Goal: Task Accomplishment & Management: Use online tool/utility

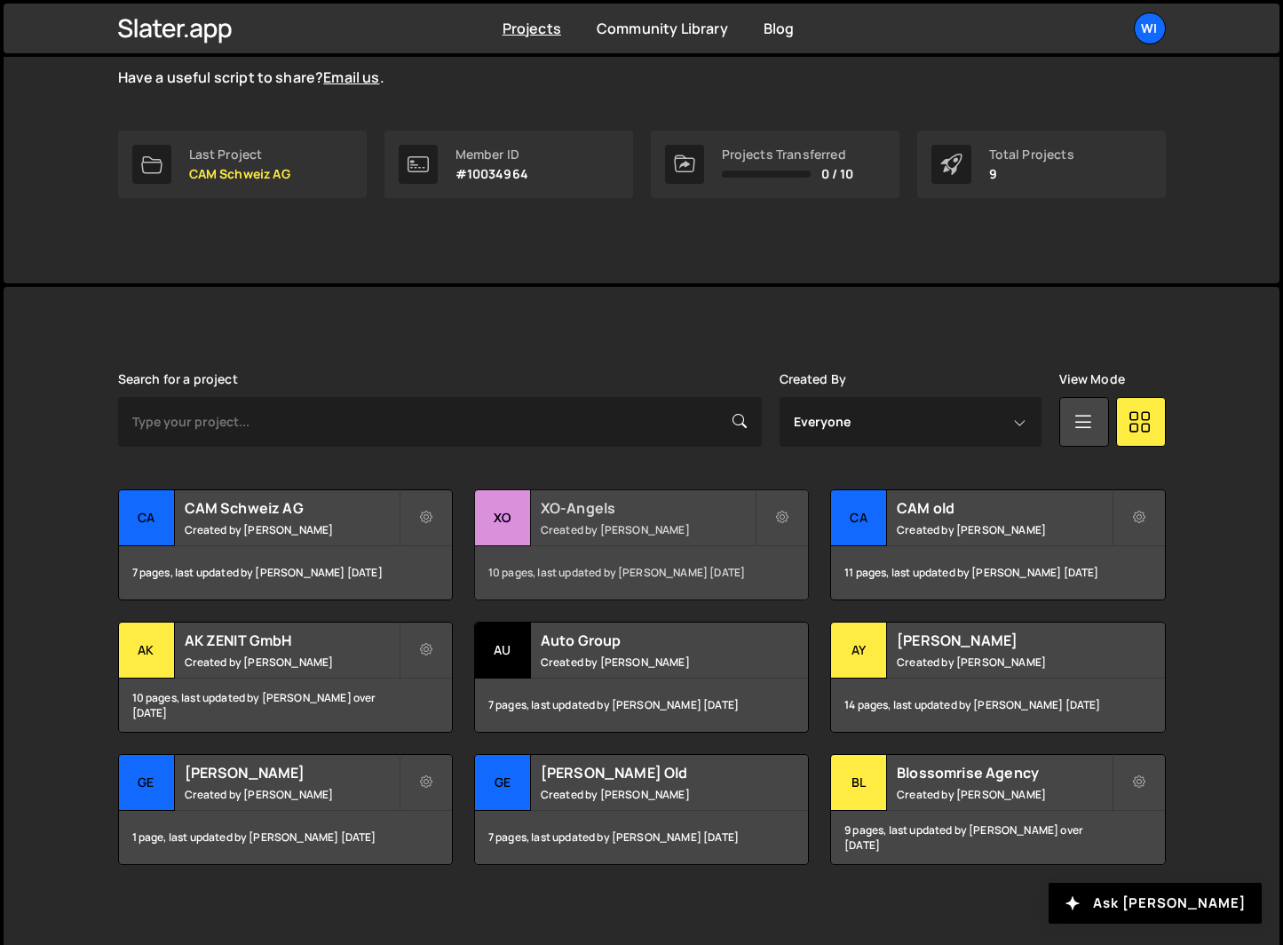
scroll to position [233, 0]
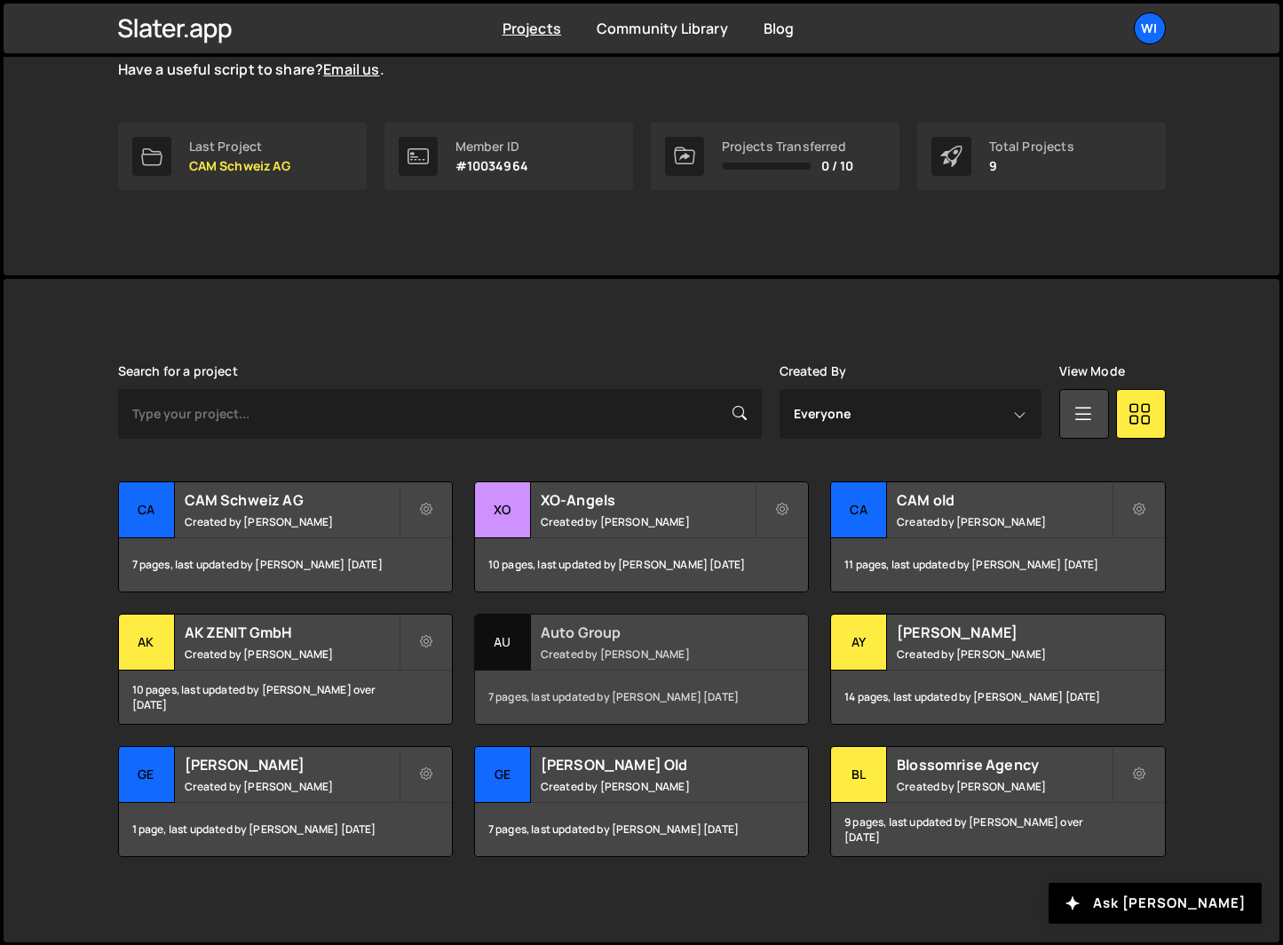
click at [607, 634] on h2 "Auto Group" at bounding box center [648, 632] width 214 height 20
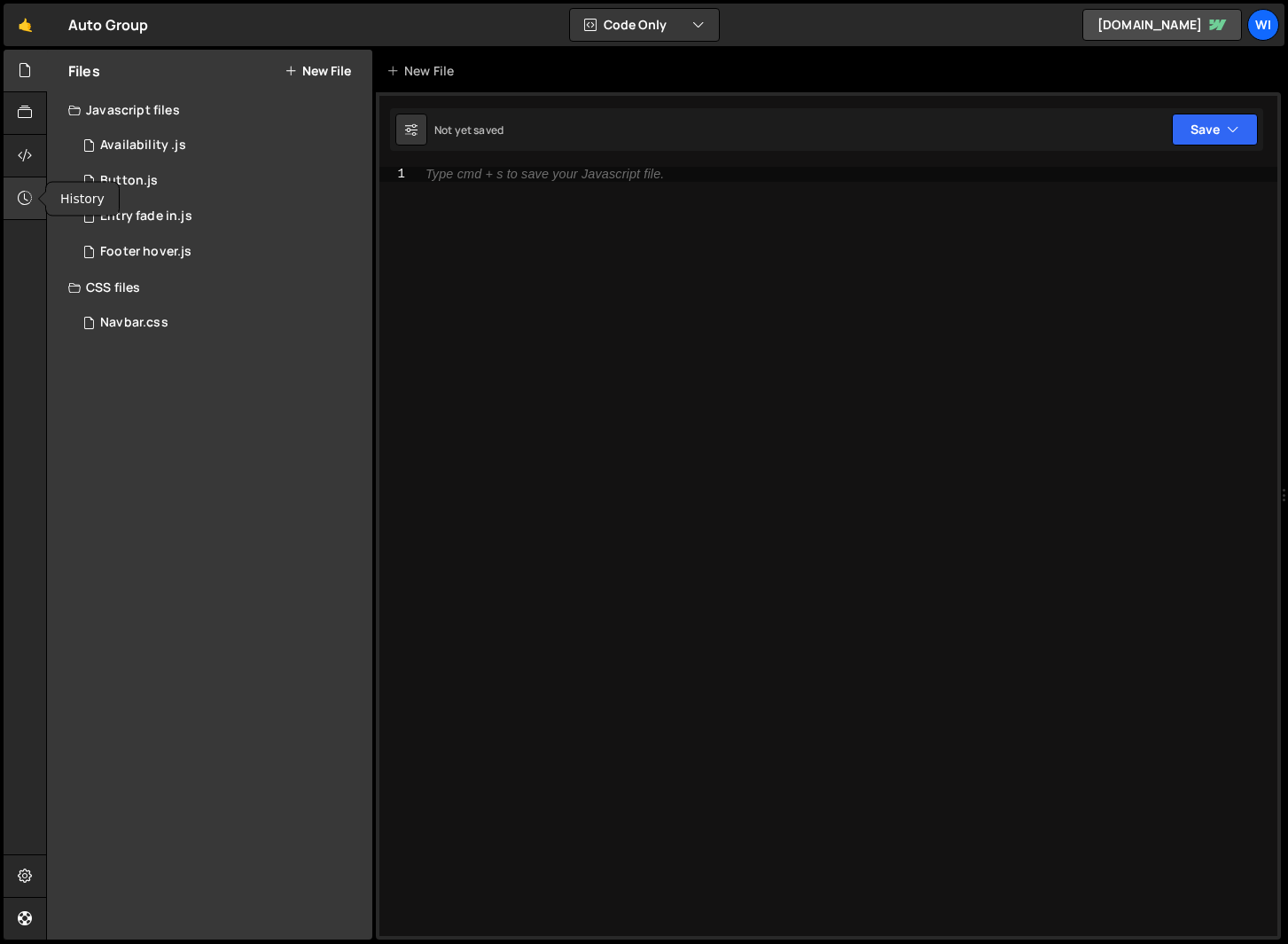
click at [26, 202] on icon at bounding box center [25, 198] width 14 height 20
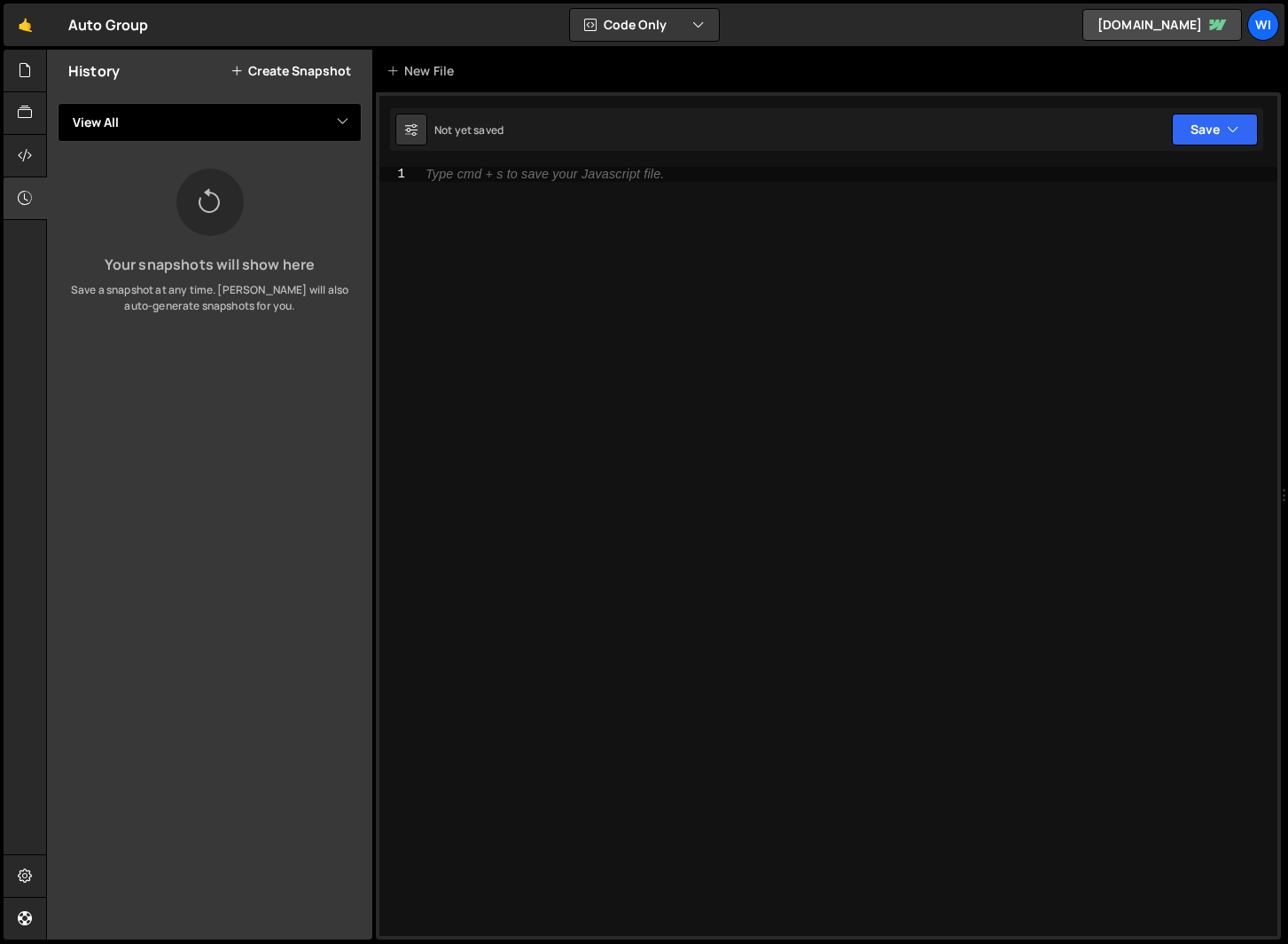
click at [219, 112] on select "View All Availability Button Entry fade in Footer hover" at bounding box center [210, 122] width 305 height 39
click at [24, 152] on icon at bounding box center [25, 156] width 14 height 20
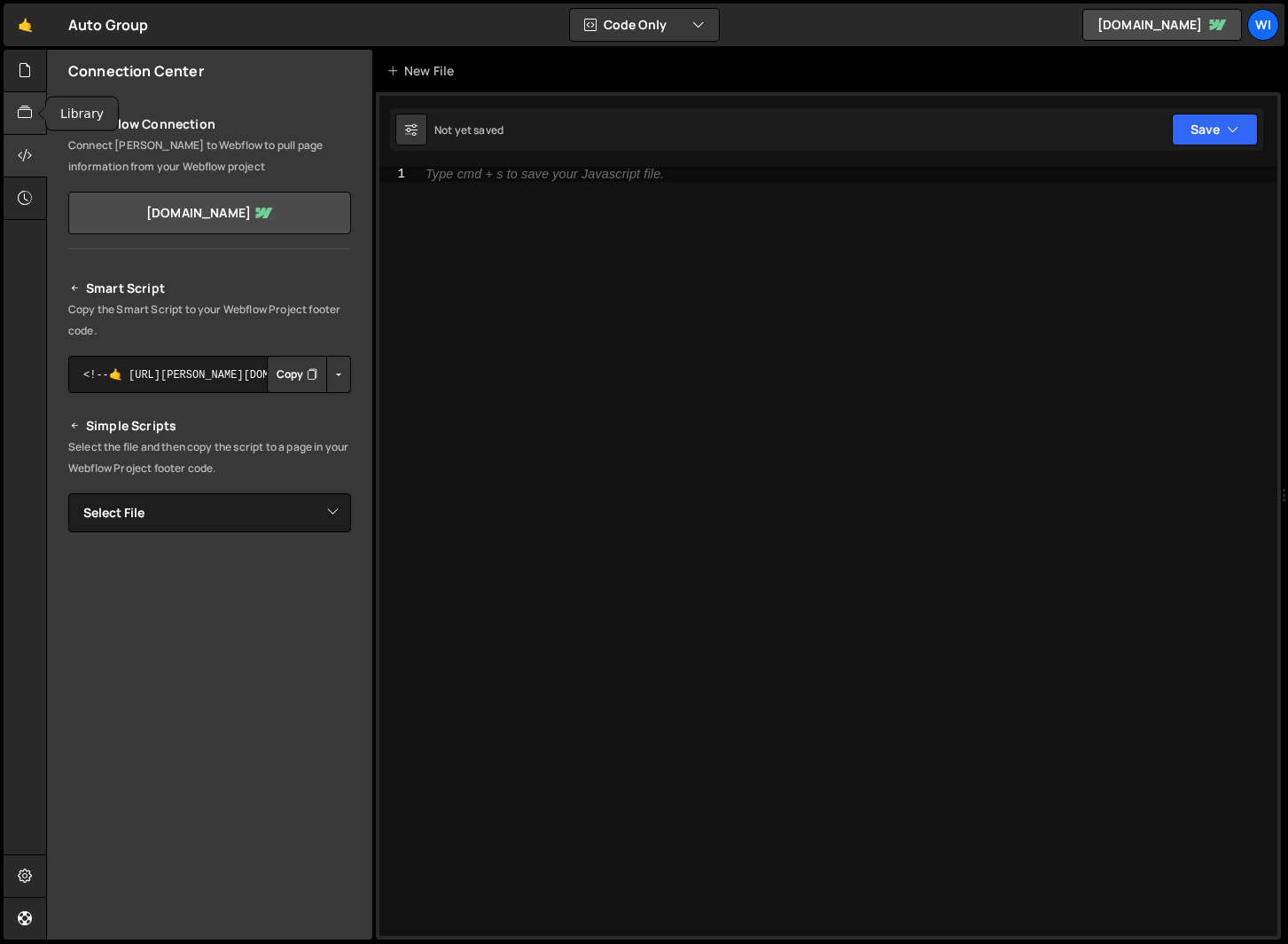
click at [38, 123] on div at bounding box center [26, 113] width 44 height 43
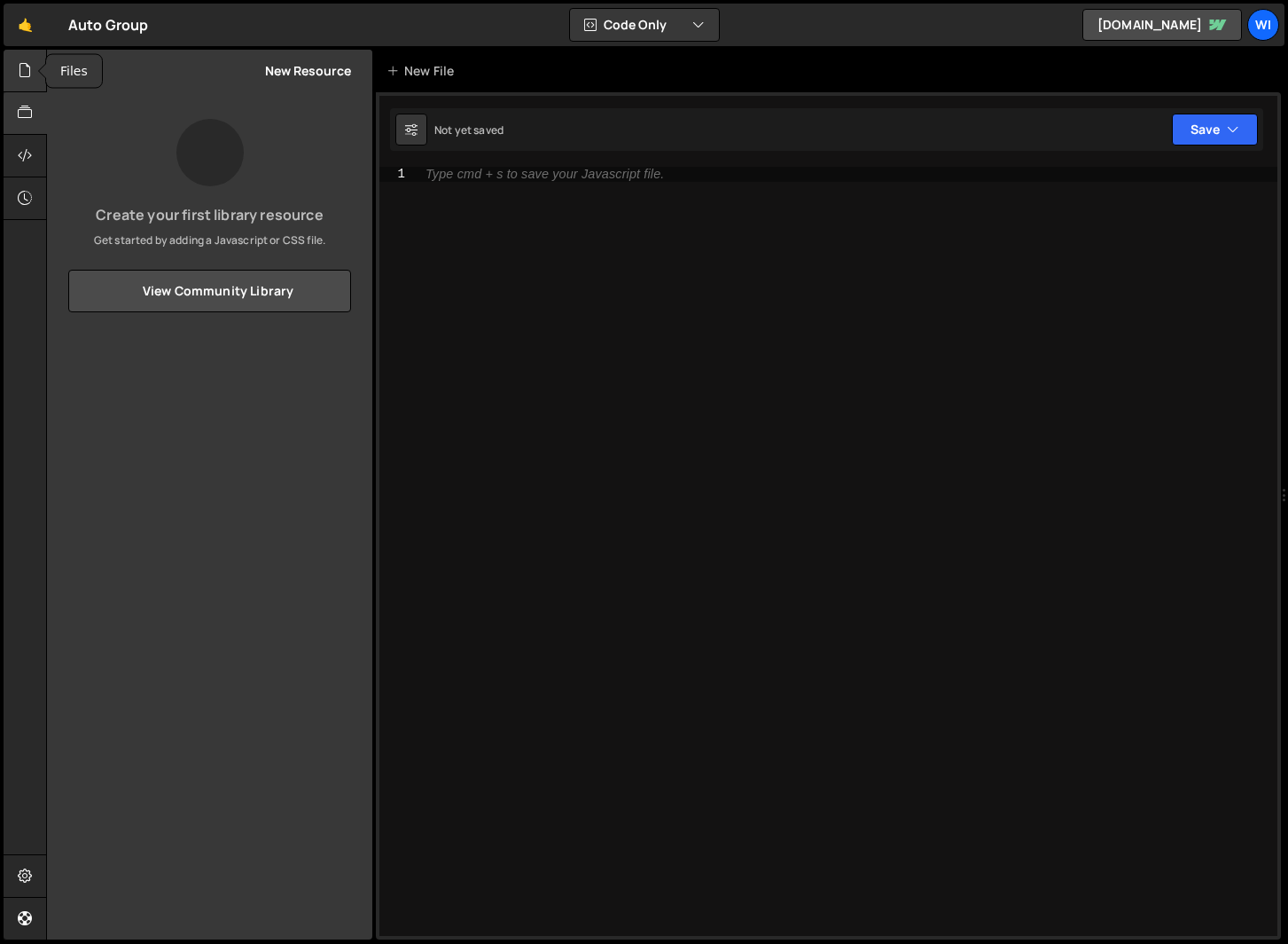
click at [33, 80] on div at bounding box center [26, 71] width 44 height 43
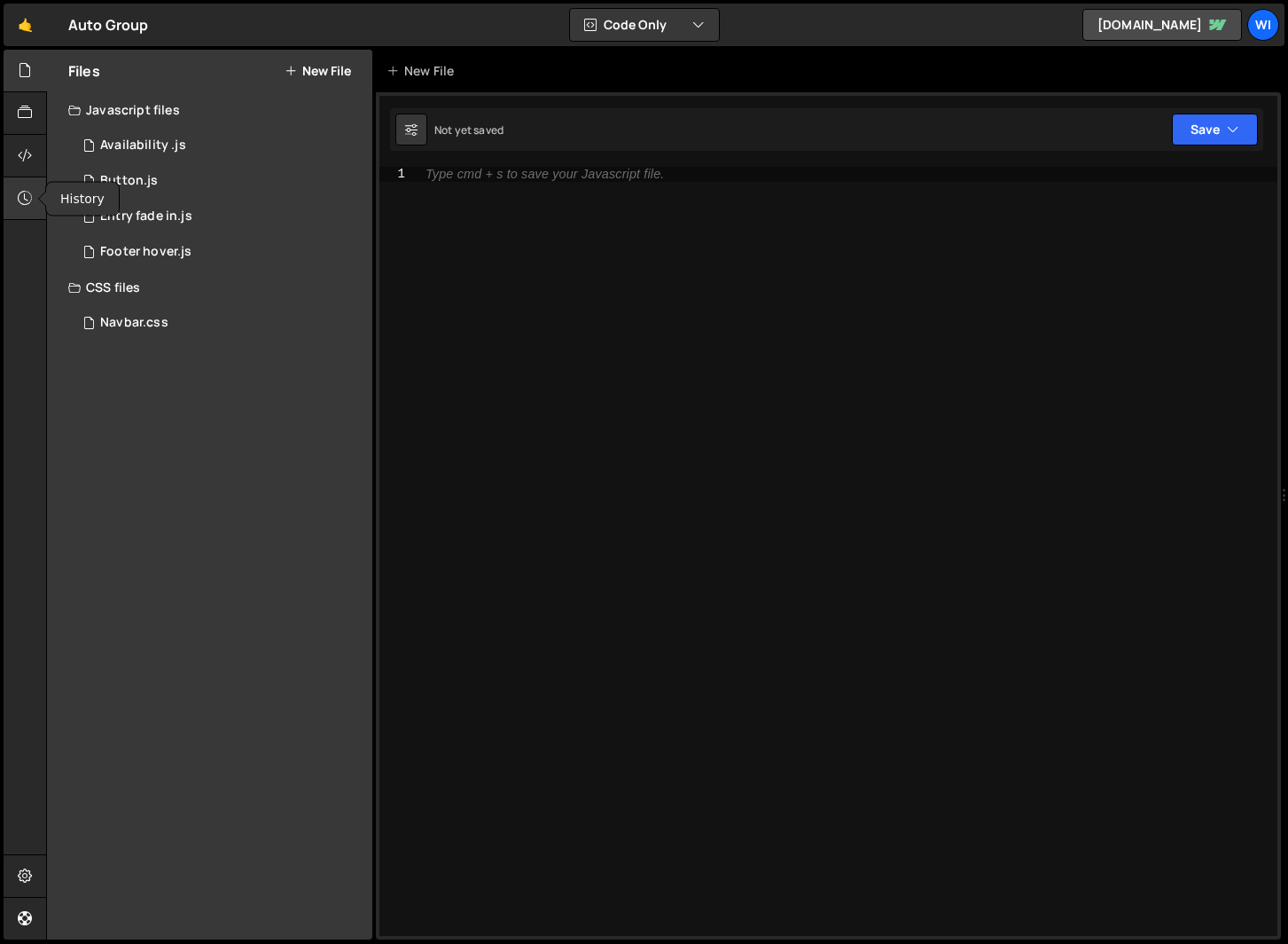
click at [27, 193] on icon at bounding box center [25, 198] width 14 height 20
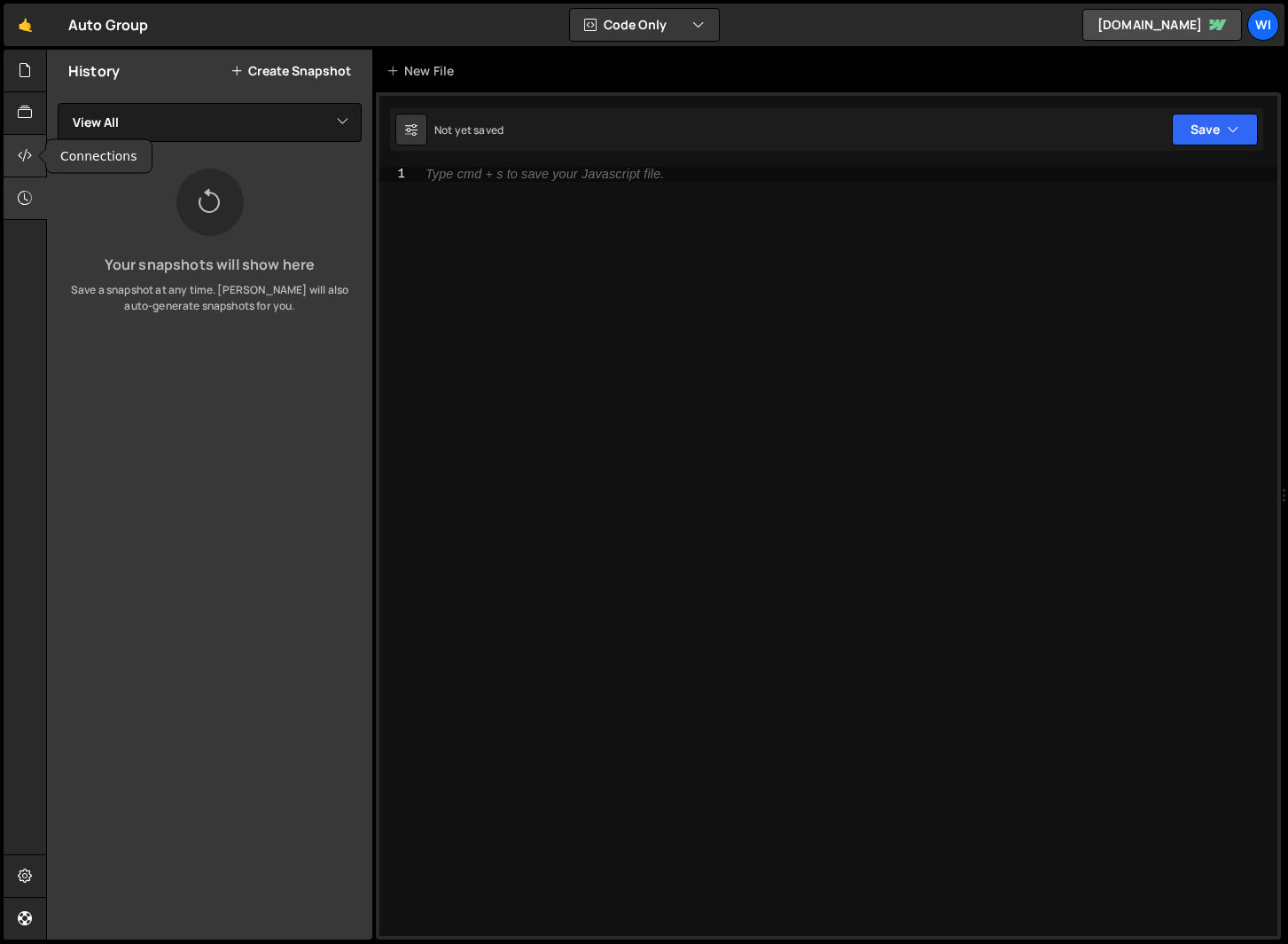
click at [24, 141] on div at bounding box center [26, 156] width 44 height 43
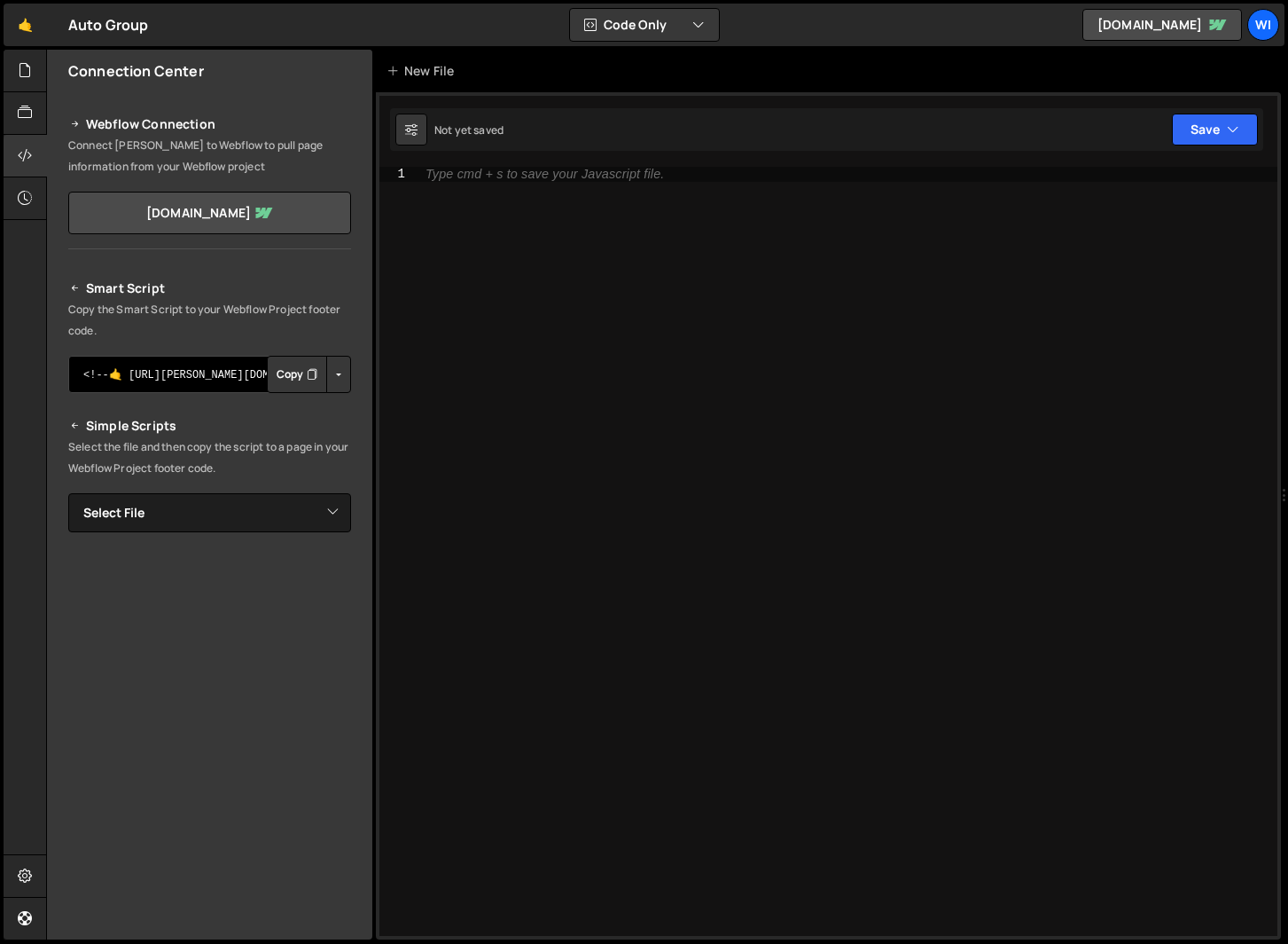
click at [181, 374] on textarea "<!--🤙 https://slater.app/12434.js--> <script>document.addEventListener("DOMCont…" at bounding box center [209, 374] width 283 height 37
click at [338, 376] on button "Button group with nested dropdown" at bounding box center [338, 374] width 25 height 37
click at [289, 433] on link "Copy Production Script" at bounding box center [264, 433] width 174 height 25
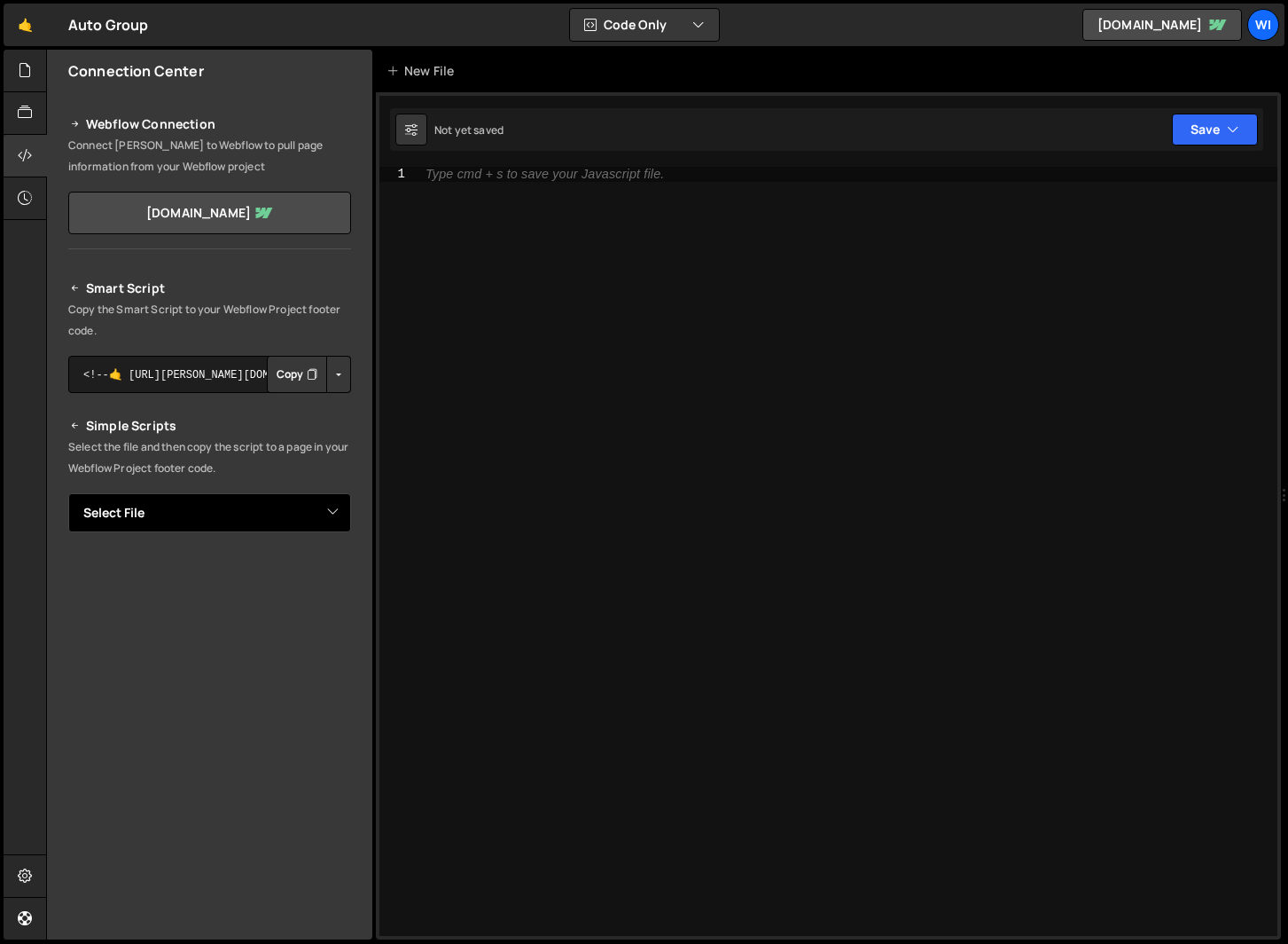
click at [298, 509] on select "Select File Availability .js Button.js Entry fade in.js Footer hover.js Navbar.…" at bounding box center [209, 512] width 283 height 39
click at [68, 493] on select "Select File Availability .js Button.js Entry fade in.js Footer hover.js Navbar.…" at bounding box center [209, 512] width 283 height 39
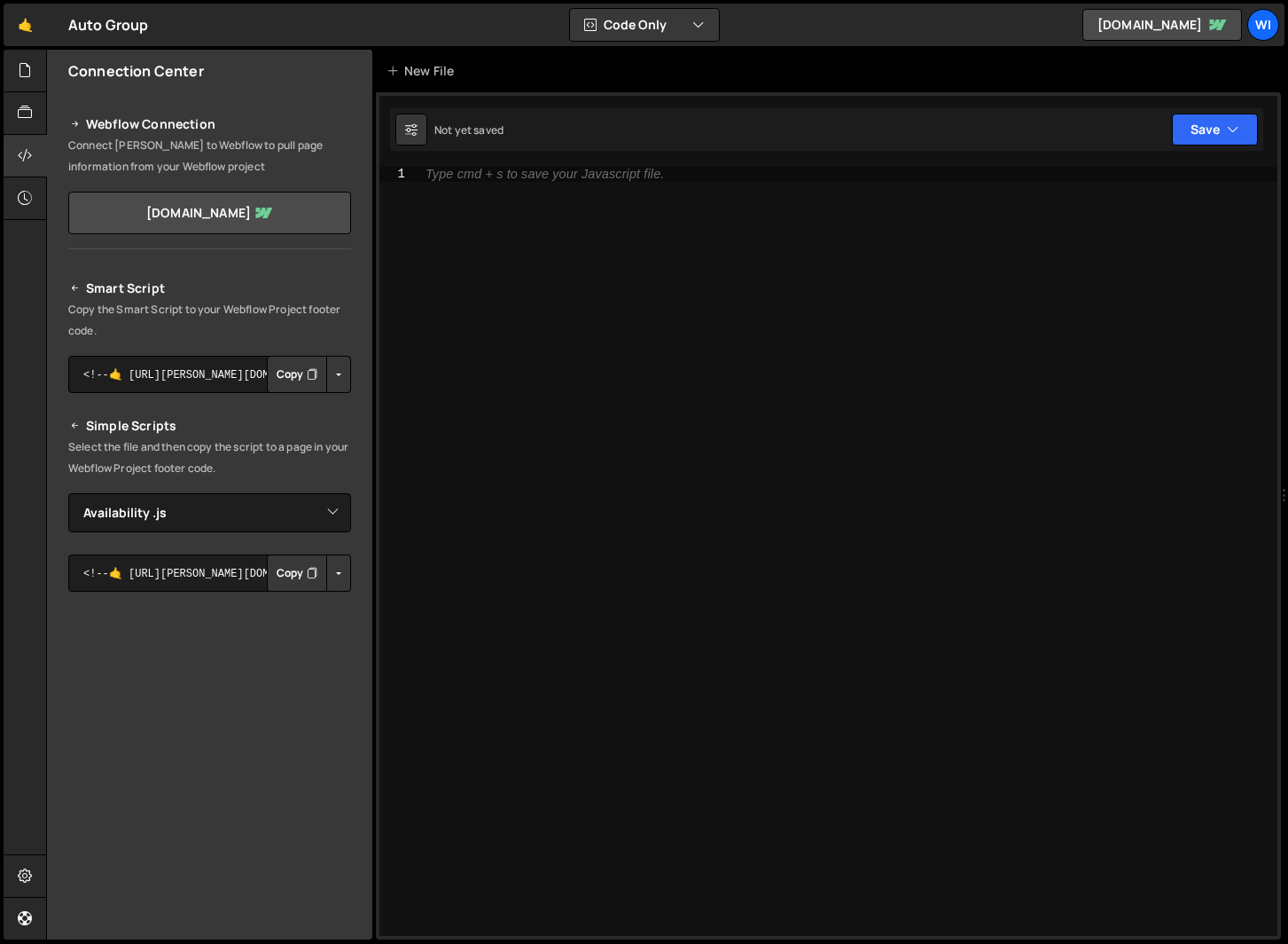
click at [331, 568] on button "Button group with nested dropdown" at bounding box center [338, 572] width 25 height 37
click at [288, 622] on link "Copy Production Script" at bounding box center [264, 631] width 174 height 25
click at [12, 115] on div at bounding box center [26, 113] width 44 height 43
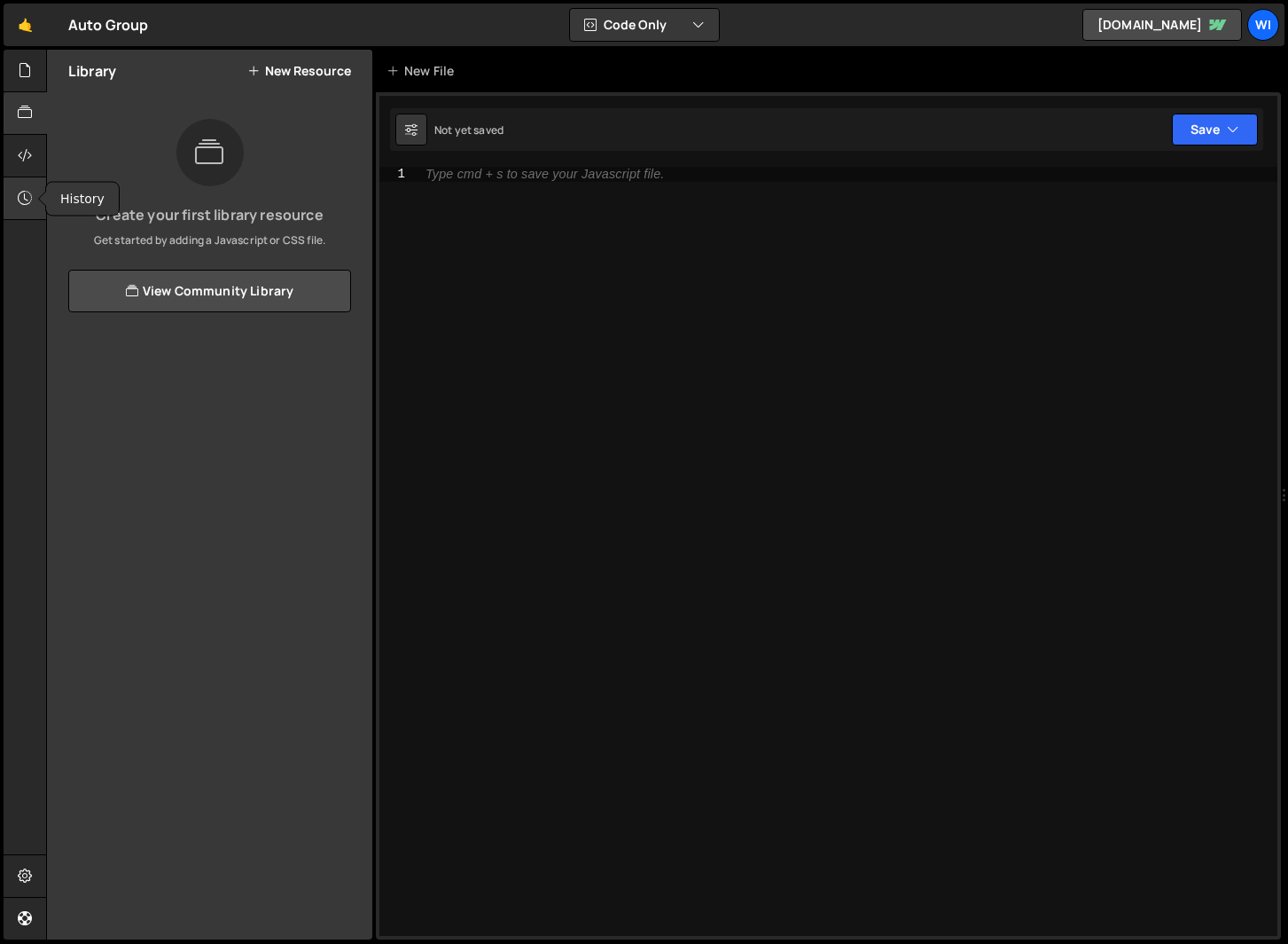
click at [36, 192] on div at bounding box center [26, 199] width 44 height 43
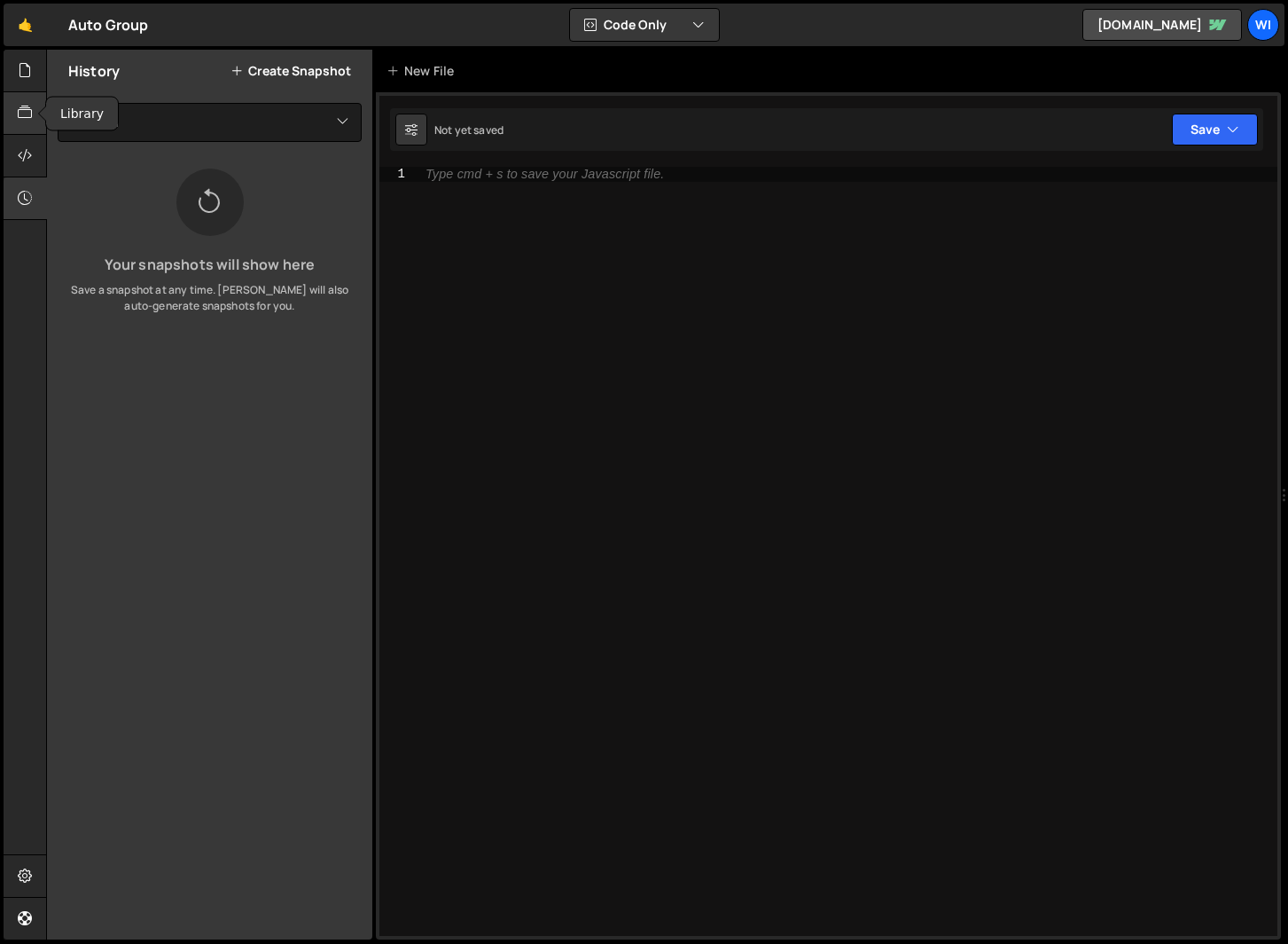
click at [35, 133] on div at bounding box center [26, 113] width 44 height 43
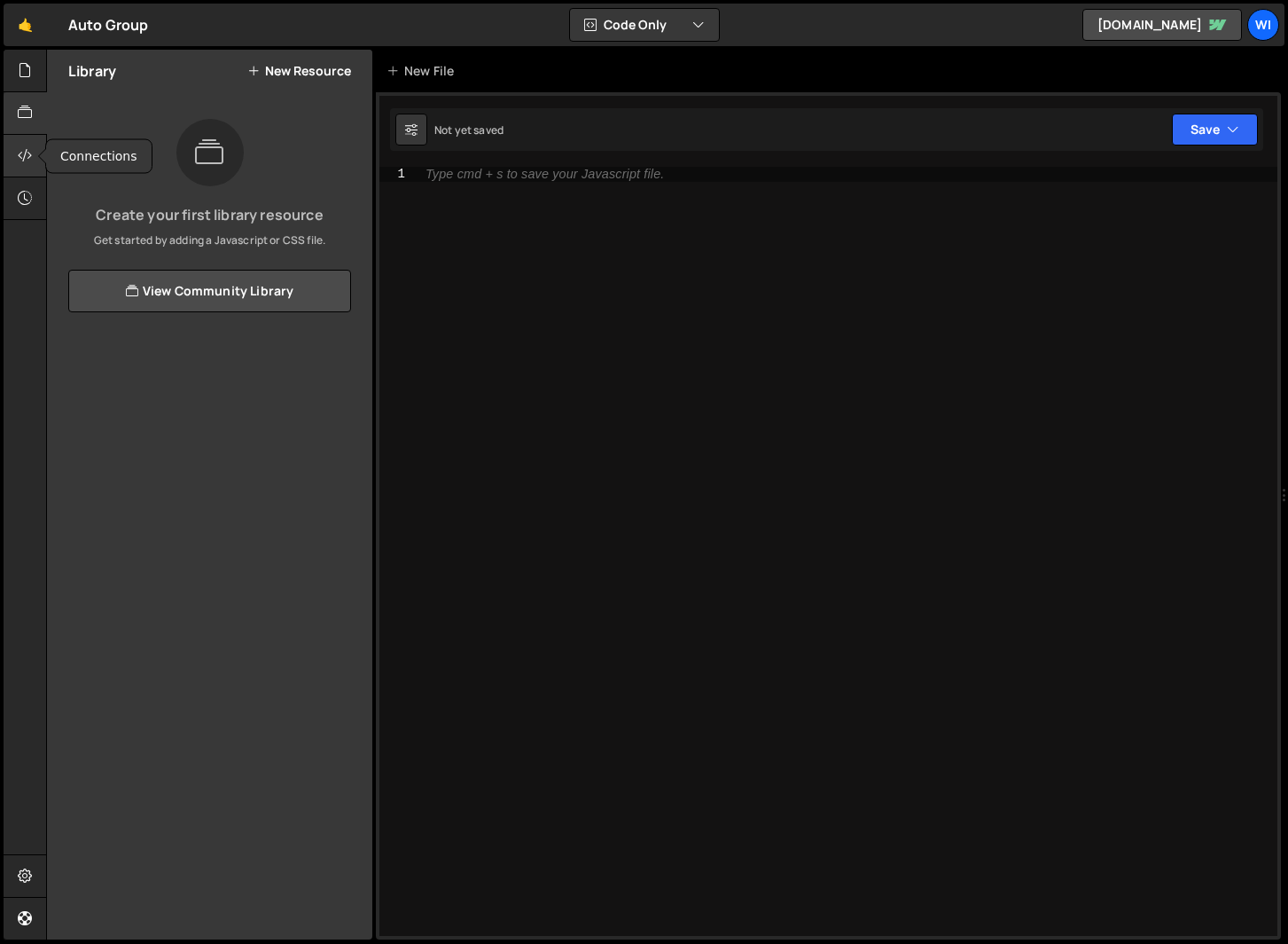
click at [35, 151] on div at bounding box center [26, 156] width 44 height 43
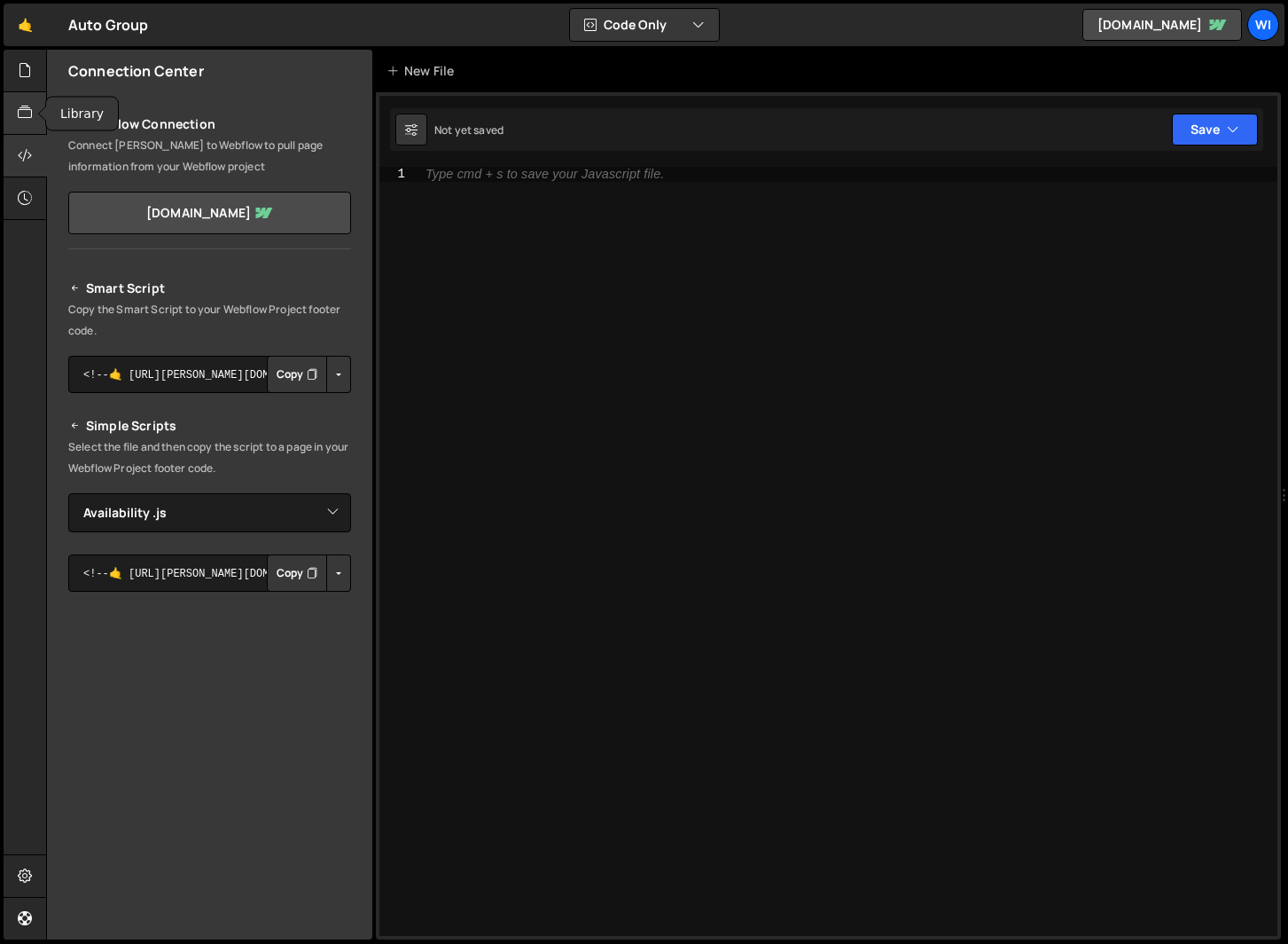
click at [28, 98] on div at bounding box center [26, 113] width 44 height 43
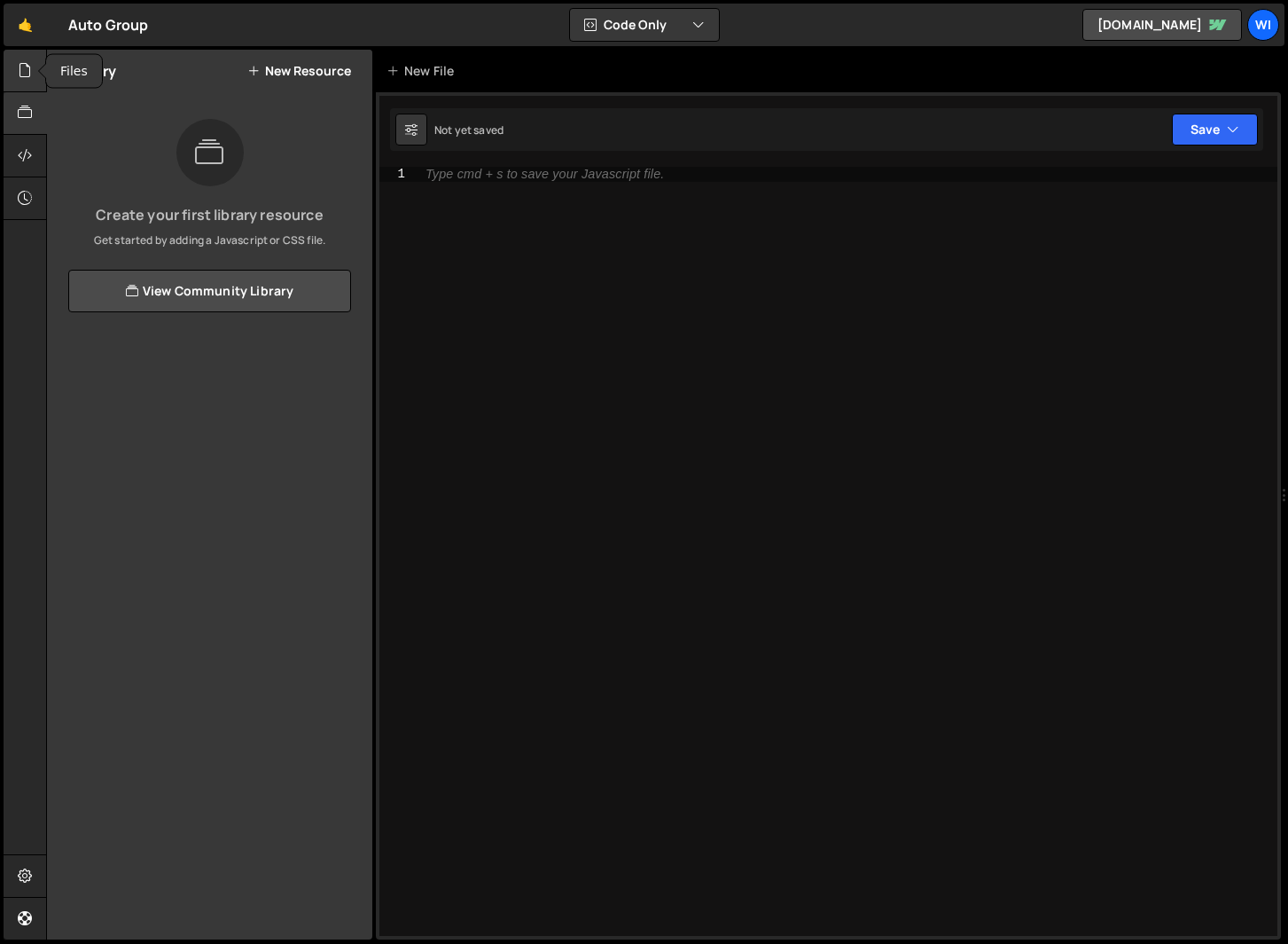
click at [31, 71] on icon at bounding box center [25, 70] width 14 height 20
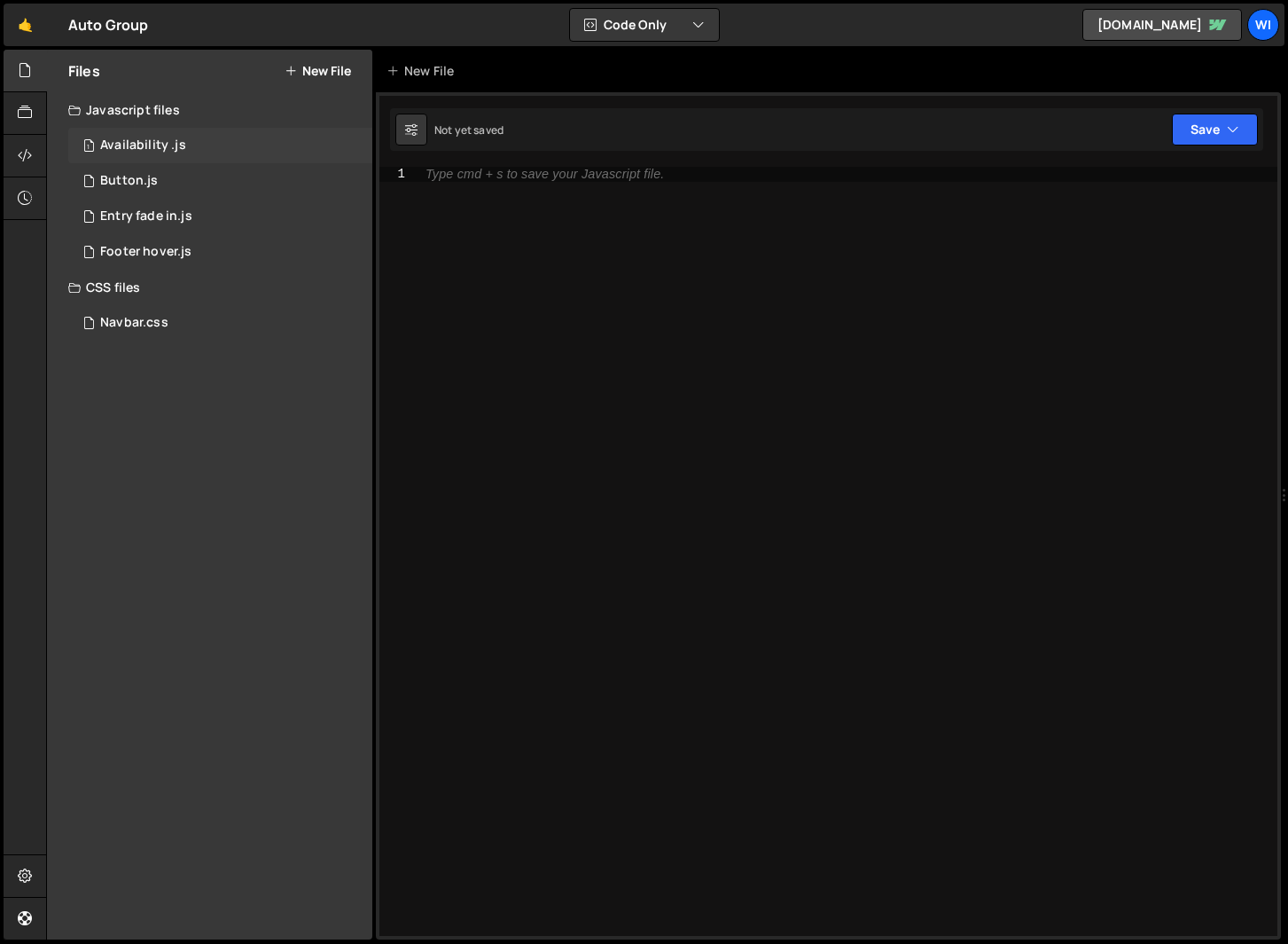
click at [236, 149] on div "1 Availability .js 0" at bounding box center [220, 146] width 305 height 36
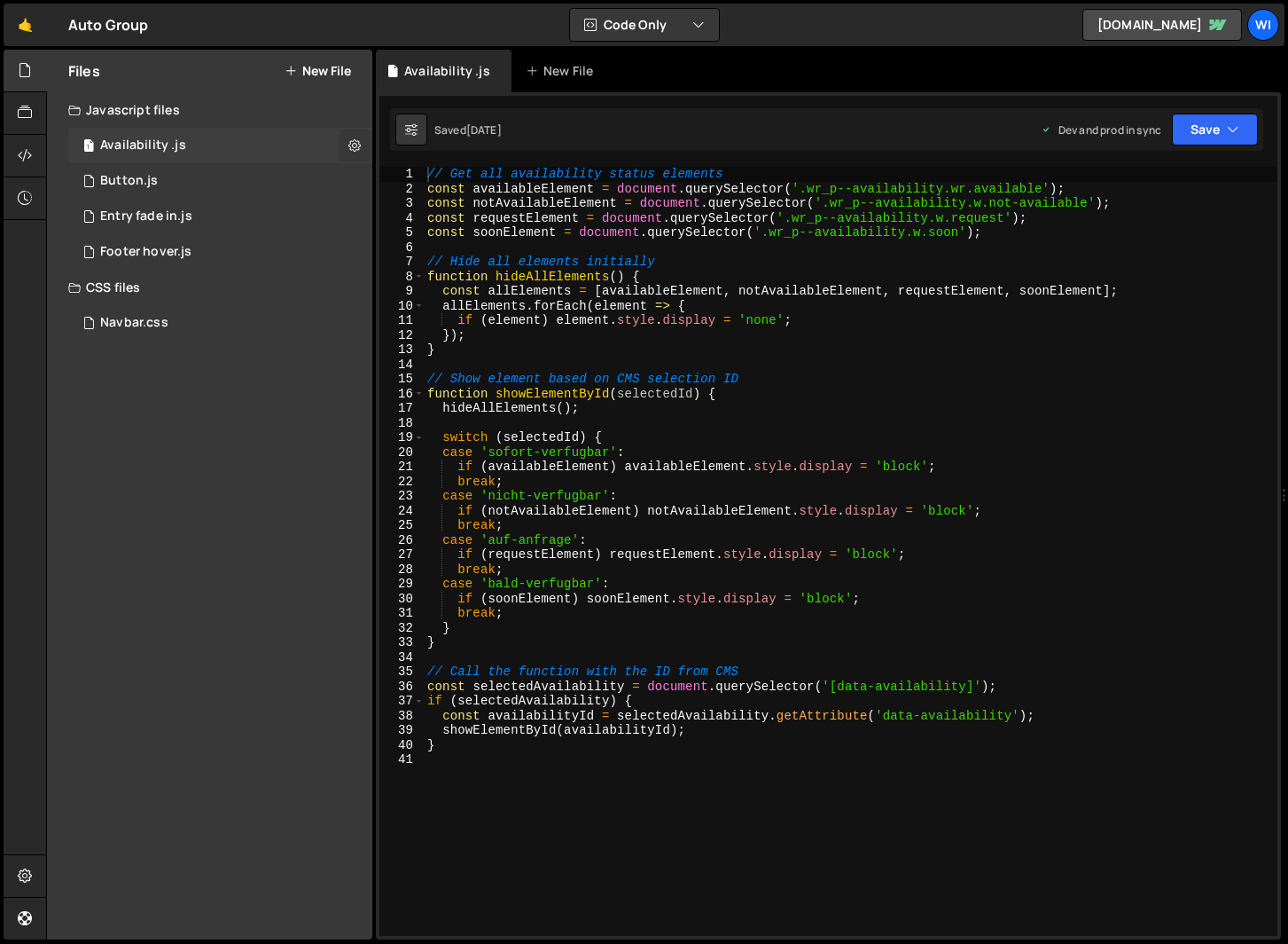
click at [354, 144] on icon at bounding box center [354, 145] width 12 height 17
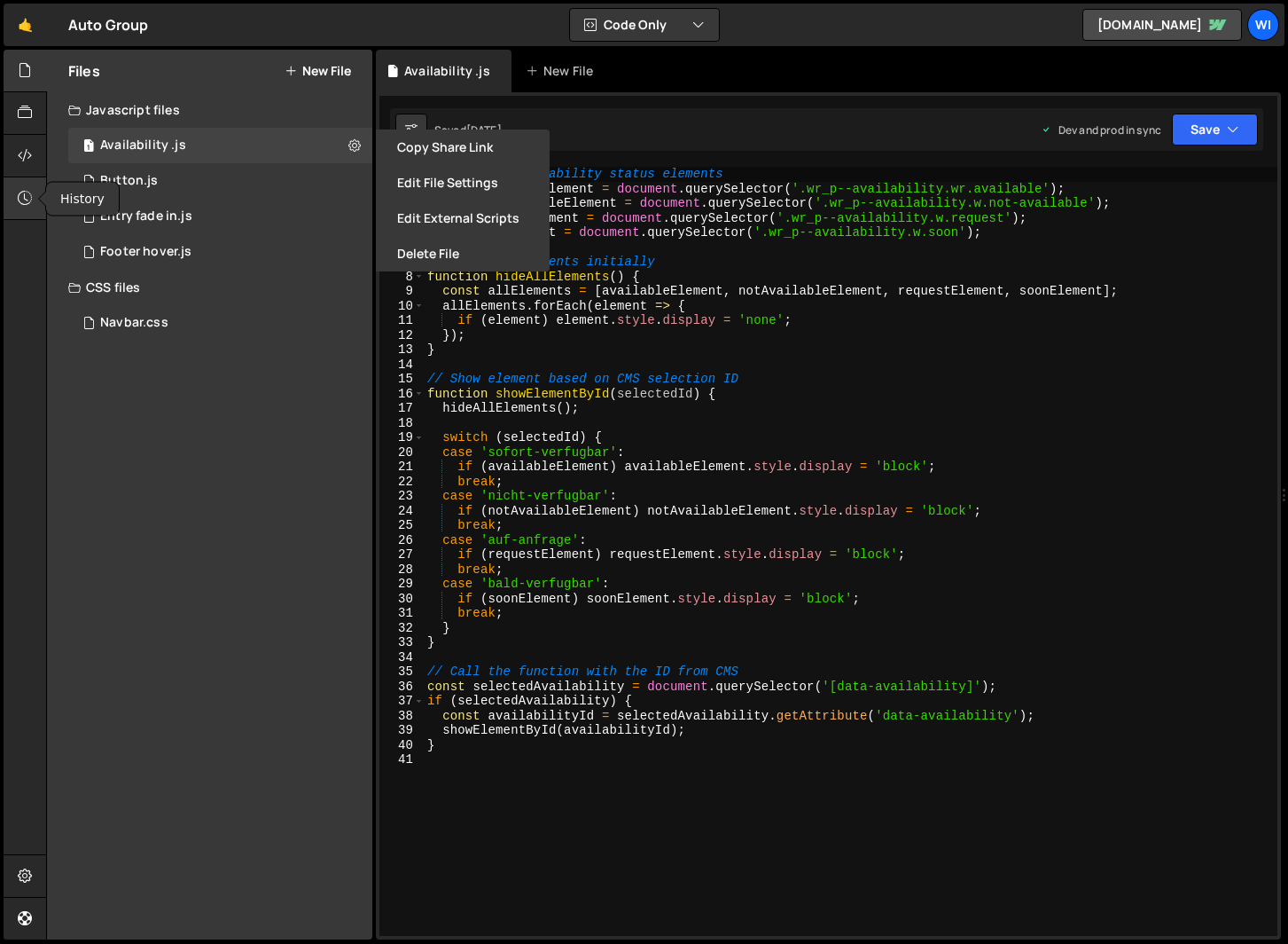
click at [30, 196] on icon at bounding box center [25, 198] width 14 height 20
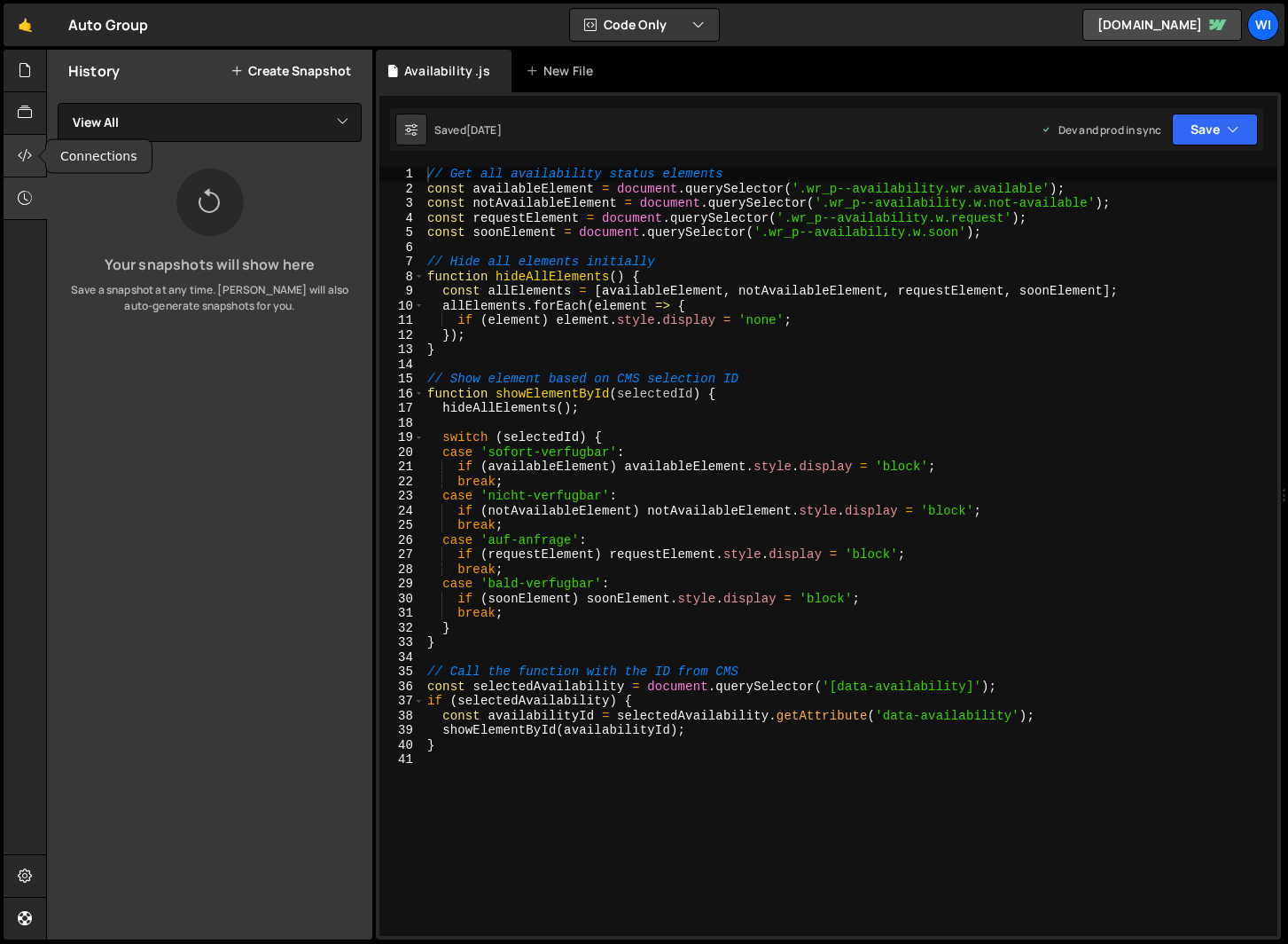
click at [18, 162] on icon at bounding box center [25, 156] width 14 height 20
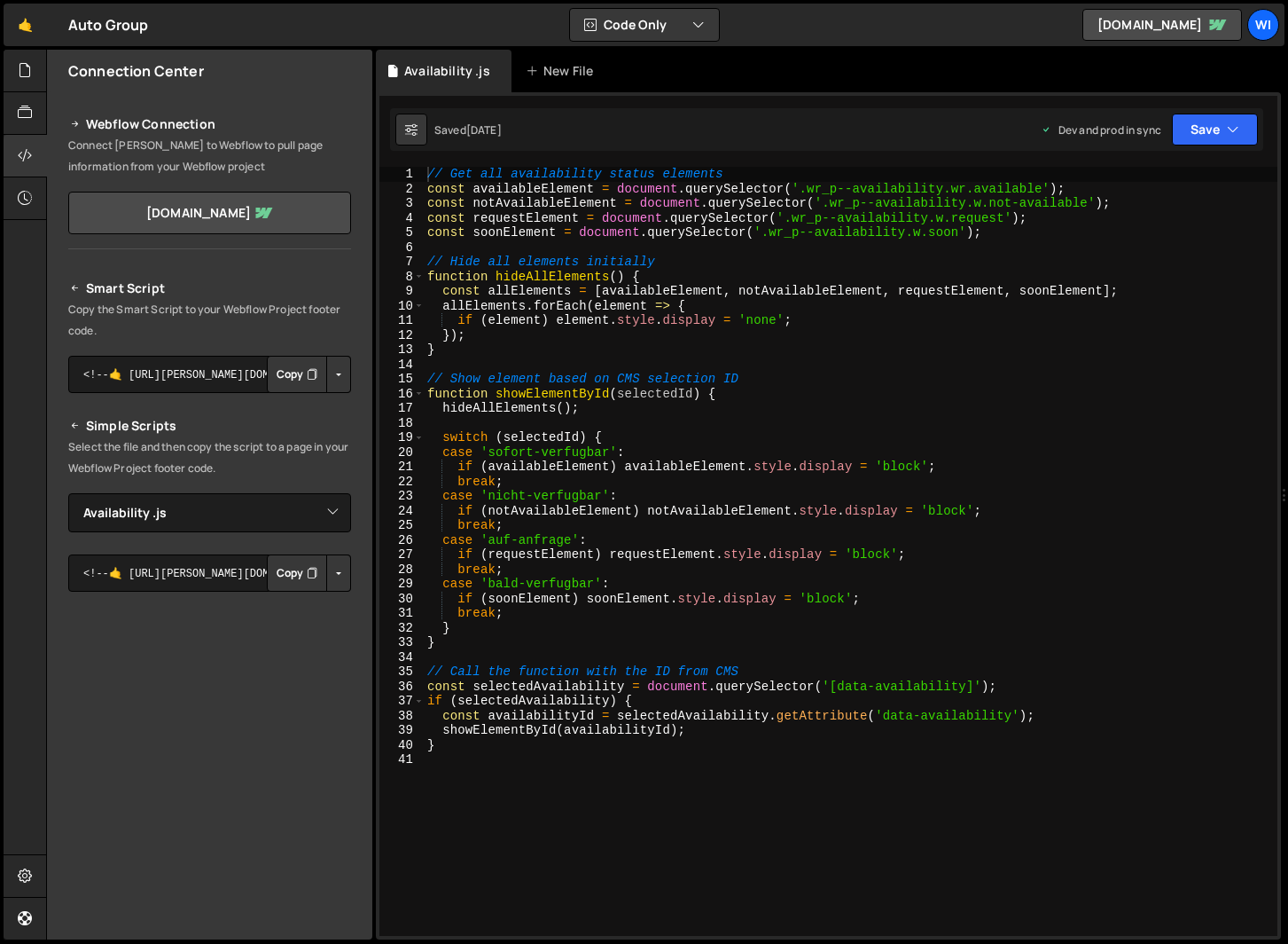
click at [286, 566] on button "Copy" at bounding box center [297, 572] width 60 height 37
click at [339, 566] on button "Button group with nested dropdown" at bounding box center [338, 572] width 25 height 37
click at [307, 640] on link "Copy Production Script" at bounding box center [264, 631] width 174 height 25
click at [327, 567] on button "Button group with nested dropdown" at bounding box center [338, 572] width 25 height 37
click at [324, 630] on link "Copy Production Script" at bounding box center [264, 631] width 174 height 25
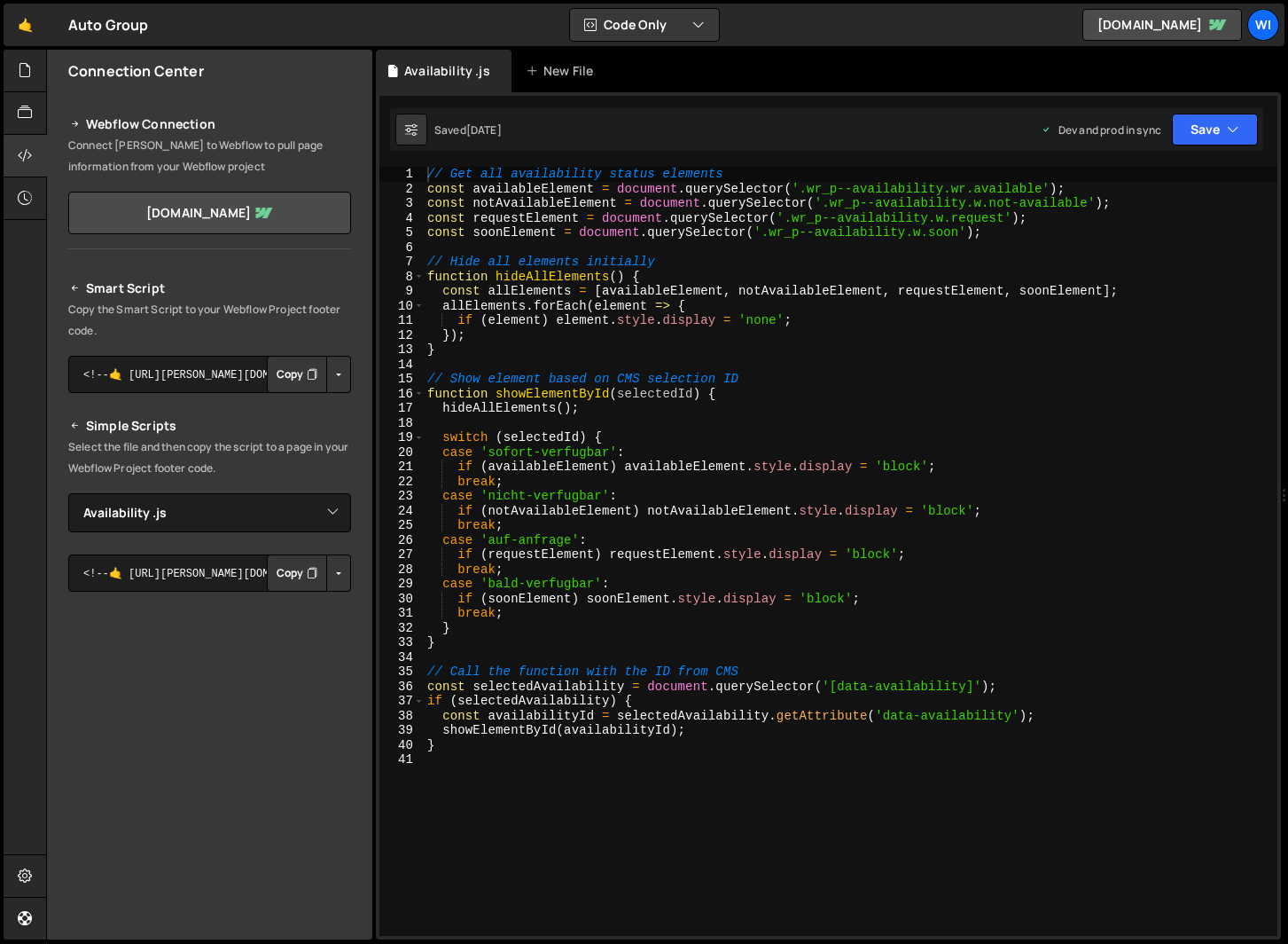
click at [329, 570] on button "Button group with nested dropdown" at bounding box center [338, 572] width 25 height 37
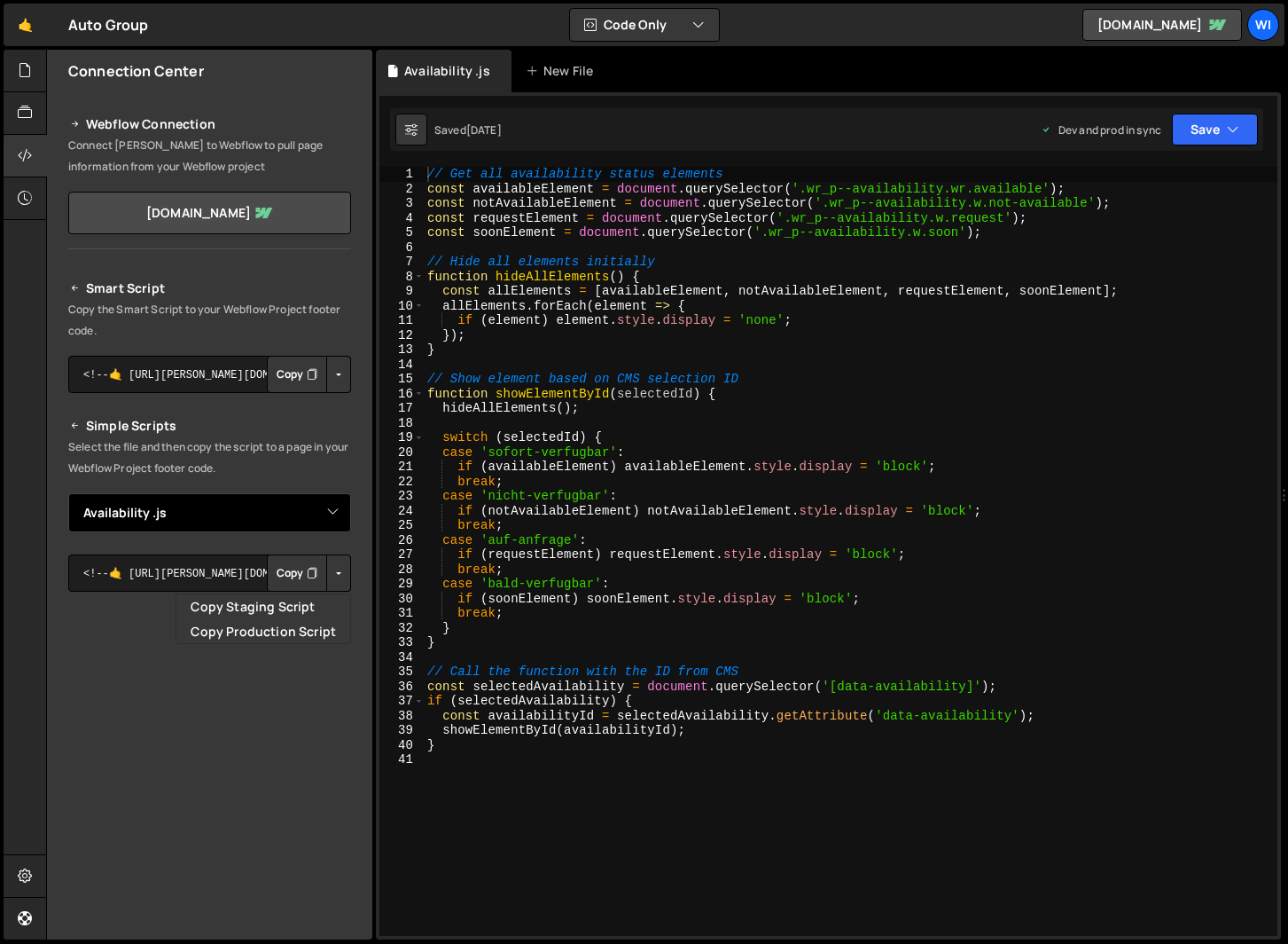
click at [313, 516] on select "Select File Availability .js Button.js Entry fade in.js Footer hover.js Navbar.…" at bounding box center [209, 512] width 283 height 39
click at [68, 493] on select "Select File Availability .js Button.js Entry fade in.js Footer hover.js Navbar.…" at bounding box center [209, 512] width 283 height 39
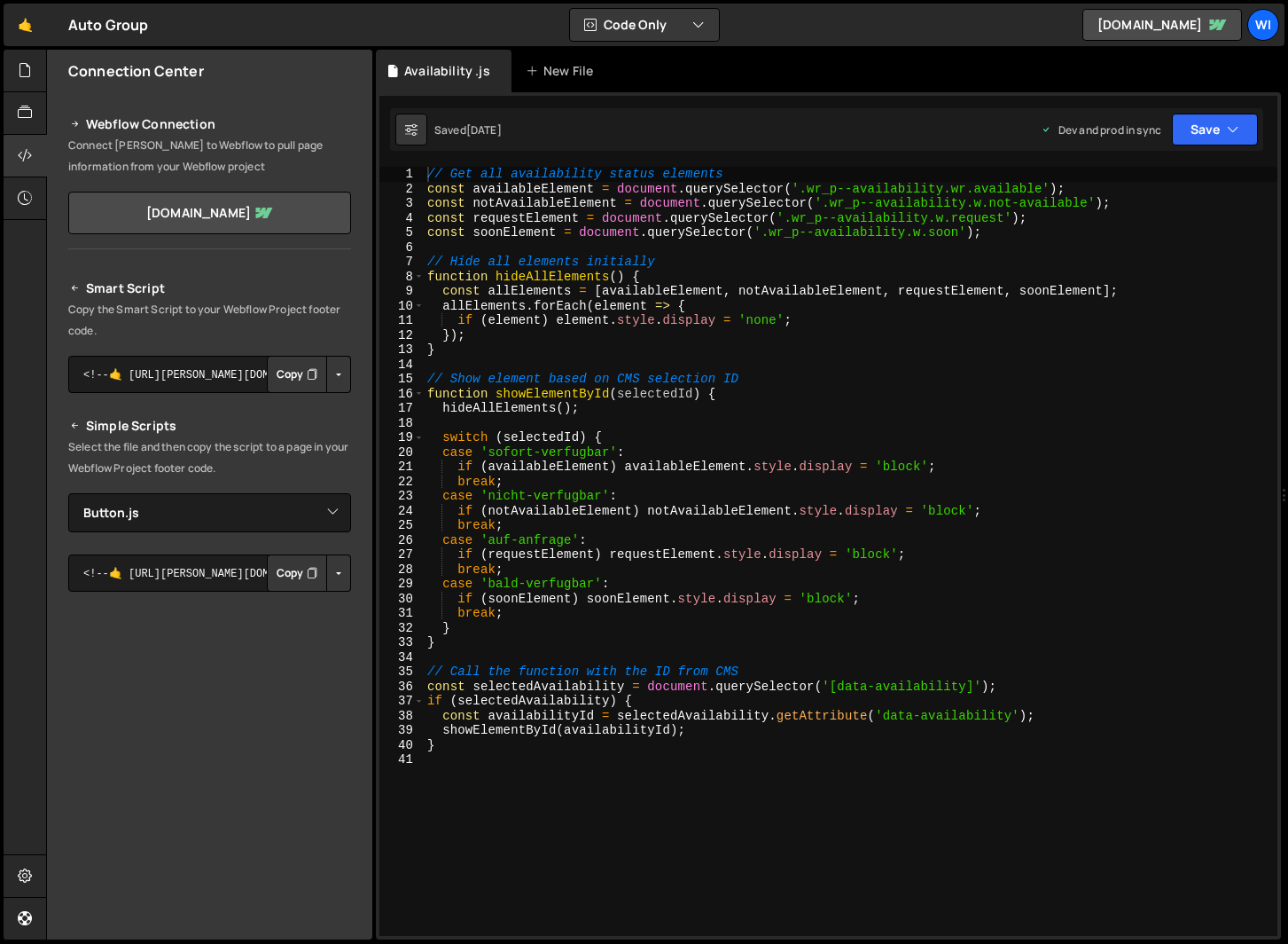
click at [326, 569] on button "Button group with nested dropdown" at bounding box center [338, 572] width 25 height 37
click at [264, 624] on link "Copy Production Script" at bounding box center [264, 631] width 174 height 25
click at [325, 509] on select "Select File Availability .js Button.js Entry fade in.js Footer hover.js Navbar.…" at bounding box center [209, 512] width 283 height 39
click at [68, 493] on select "Select File Availability .js Button.js Entry fade in.js Footer hover.js Navbar.…" at bounding box center [209, 512] width 283 height 39
click at [335, 568] on button "Button group with nested dropdown" at bounding box center [338, 572] width 25 height 37
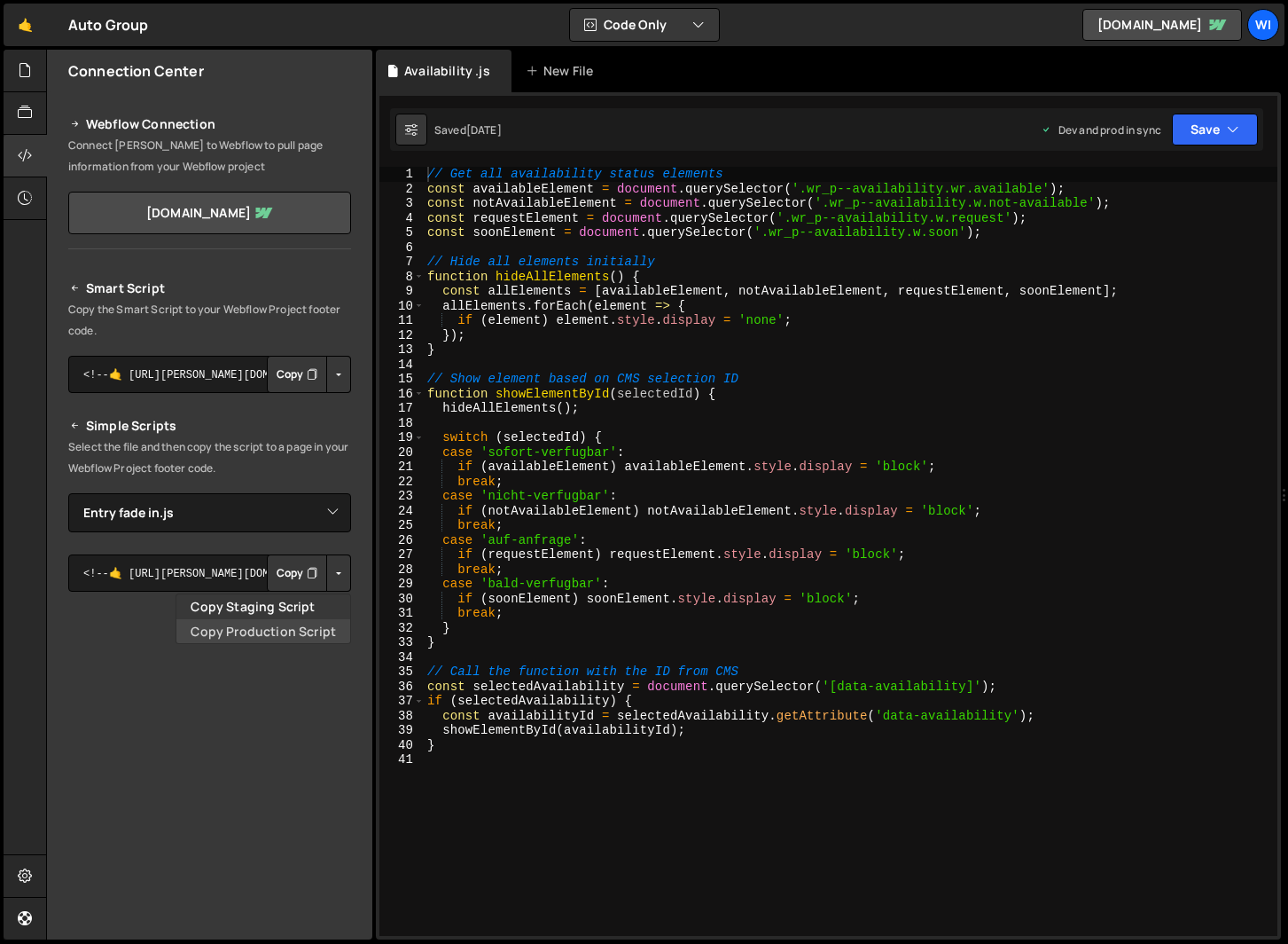
click at [281, 631] on link "Copy Production Script" at bounding box center [264, 631] width 174 height 25
click at [328, 571] on button "Button group with nested dropdown" at bounding box center [338, 572] width 25 height 37
click at [223, 509] on select "Select File Availability .js Button.js Entry fade in.js Footer hover.js Navbar.…" at bounding box center [209, 512] width 283 height 39
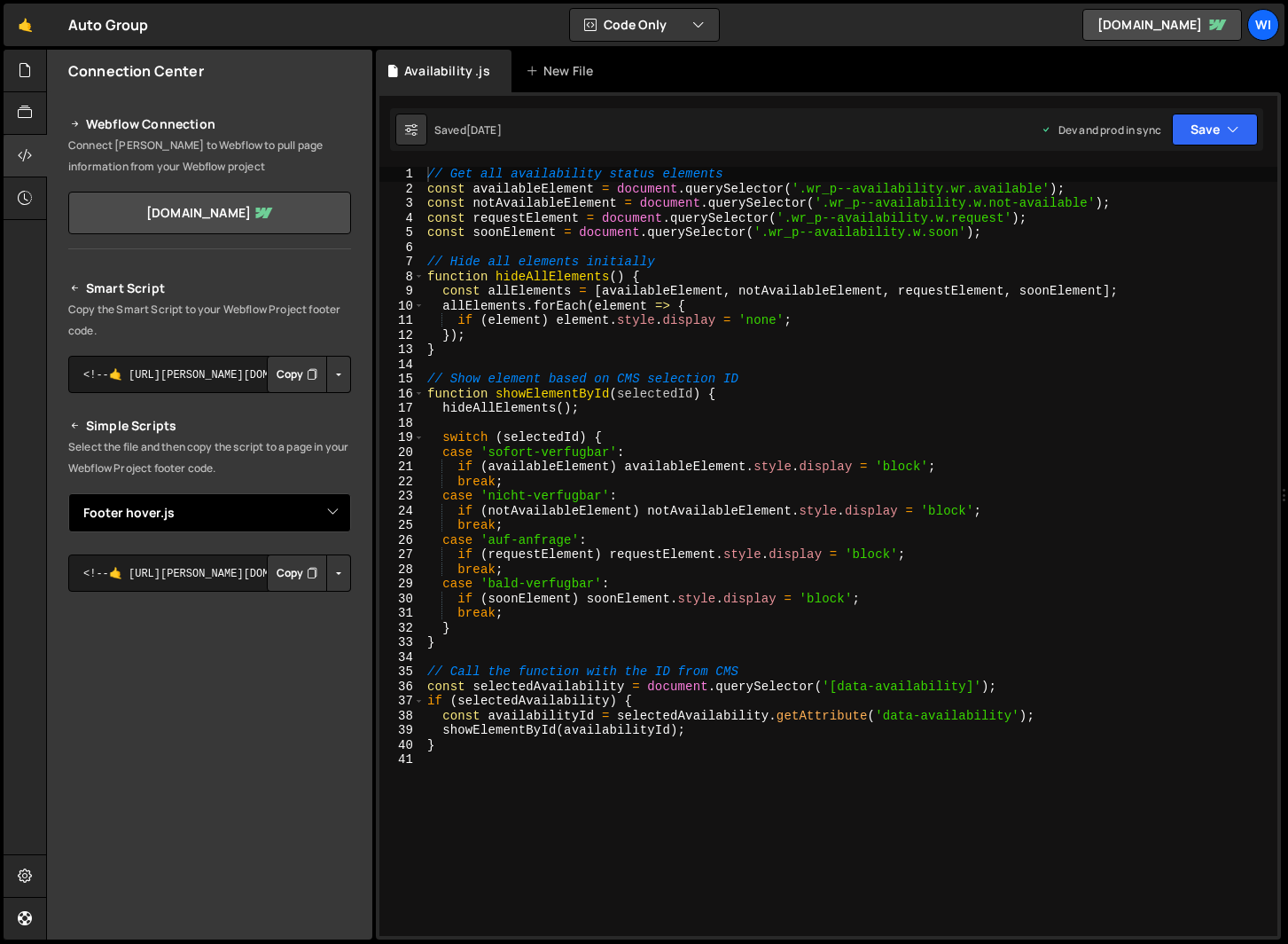
click at [68, 493] on select "Select File Availability .js Button.js Entry fade in.js Footer hover.js Navbar.…" at bounding box center [209, 512] width 283 height 39
click at [335, 568] on button "Button group with nested dropdown" at bounding box center [338, 572] width 25 height 37
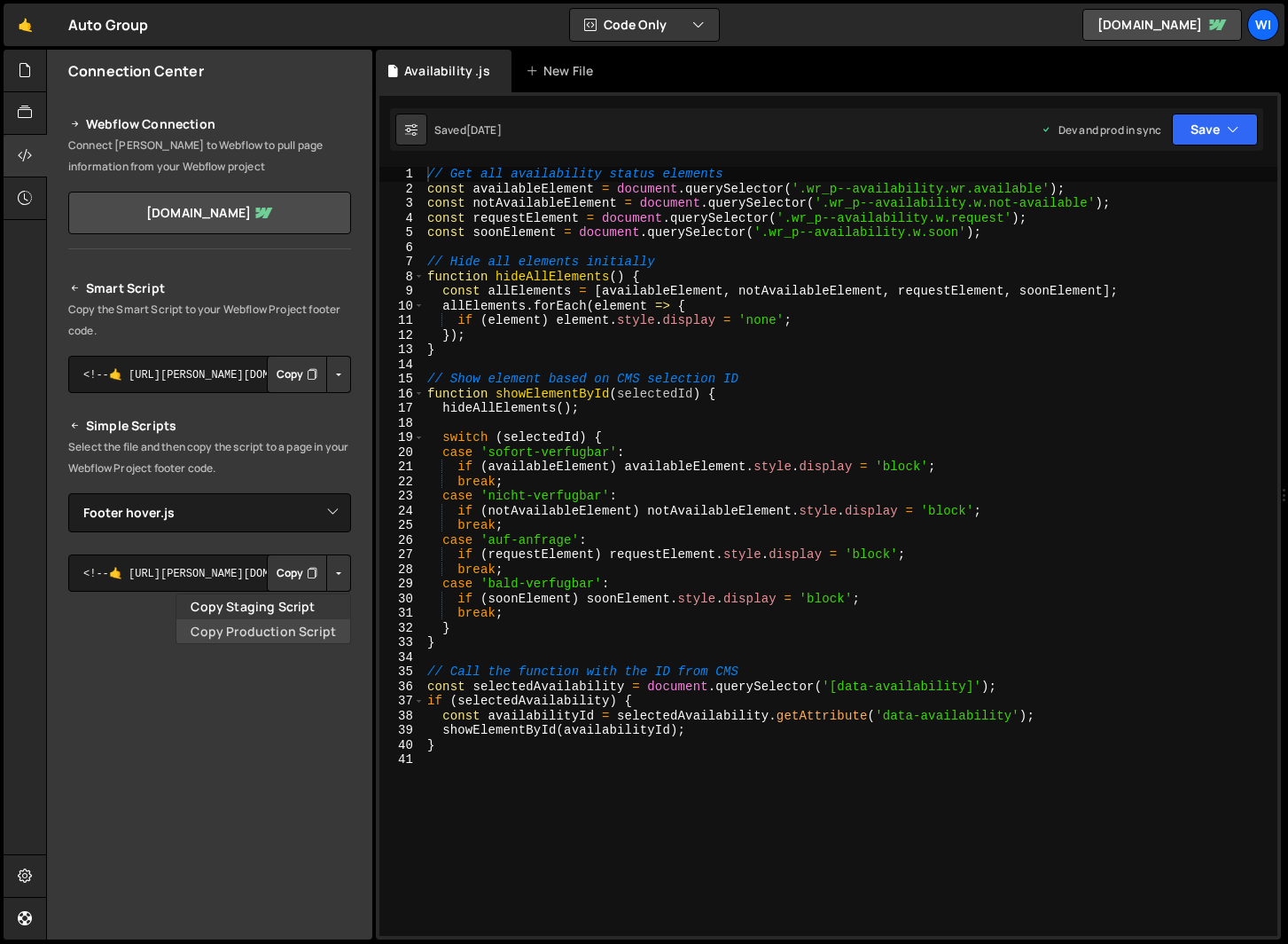
click at [280, 627] on link "Copy Production Script" at bounding box center [264, 631] width 174 height 25
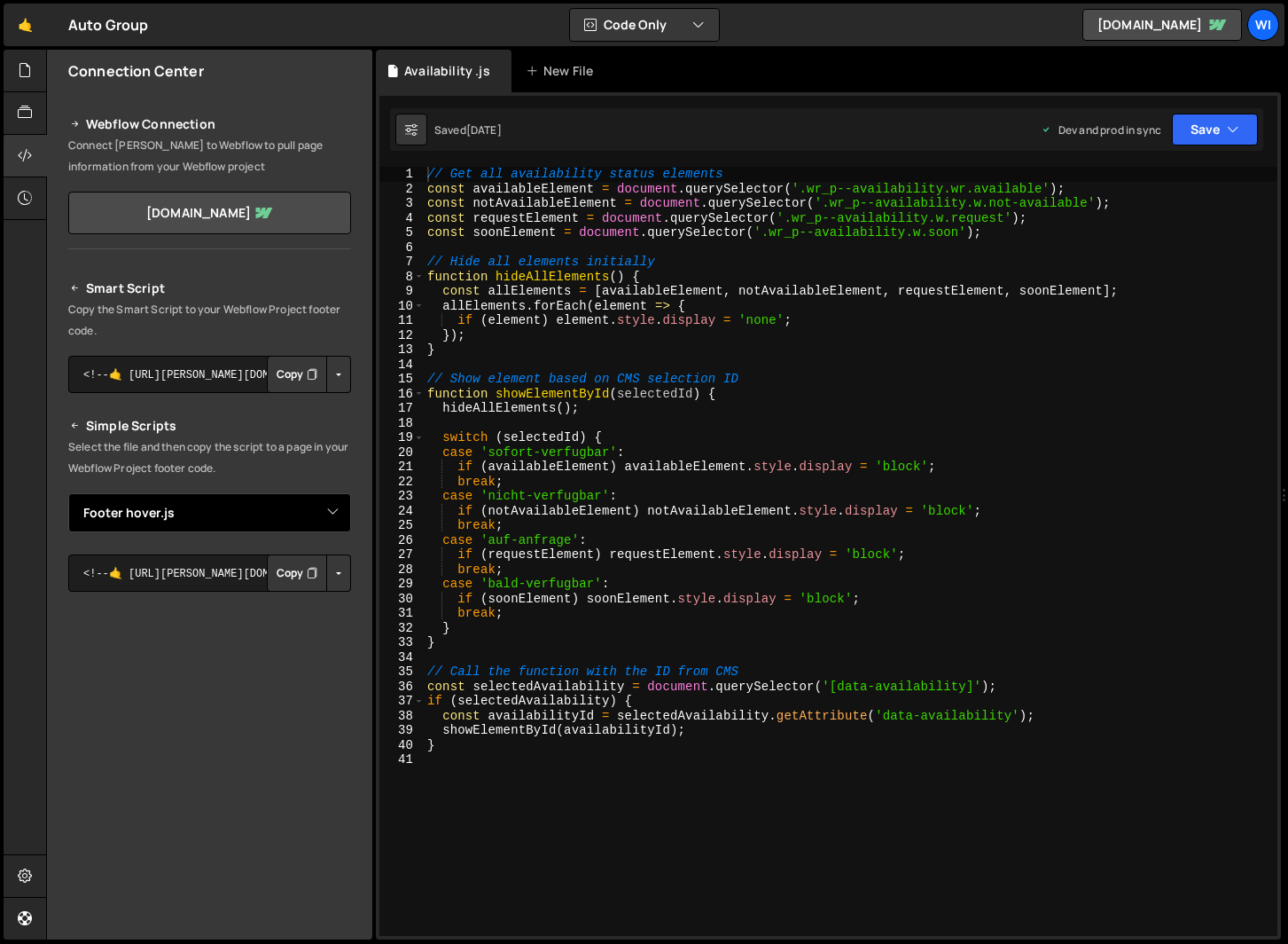
click at [322, 504] on select "Select File Availability .js Button.js Entry fade in.js Footer hover.js Navbar.…" at bounding box center [209, 512] width 283 height 39
select select "30202"
click at [68, 493] on select "Select File Availability .js Button.js Entry fade in.js Footer hover.js Navbar.…" at bounding box center [209, 512] width 283 height 39
click at [338, 573] on button "Button group with nested dropdown" at bounding box center [338, 572] width 25 height 37
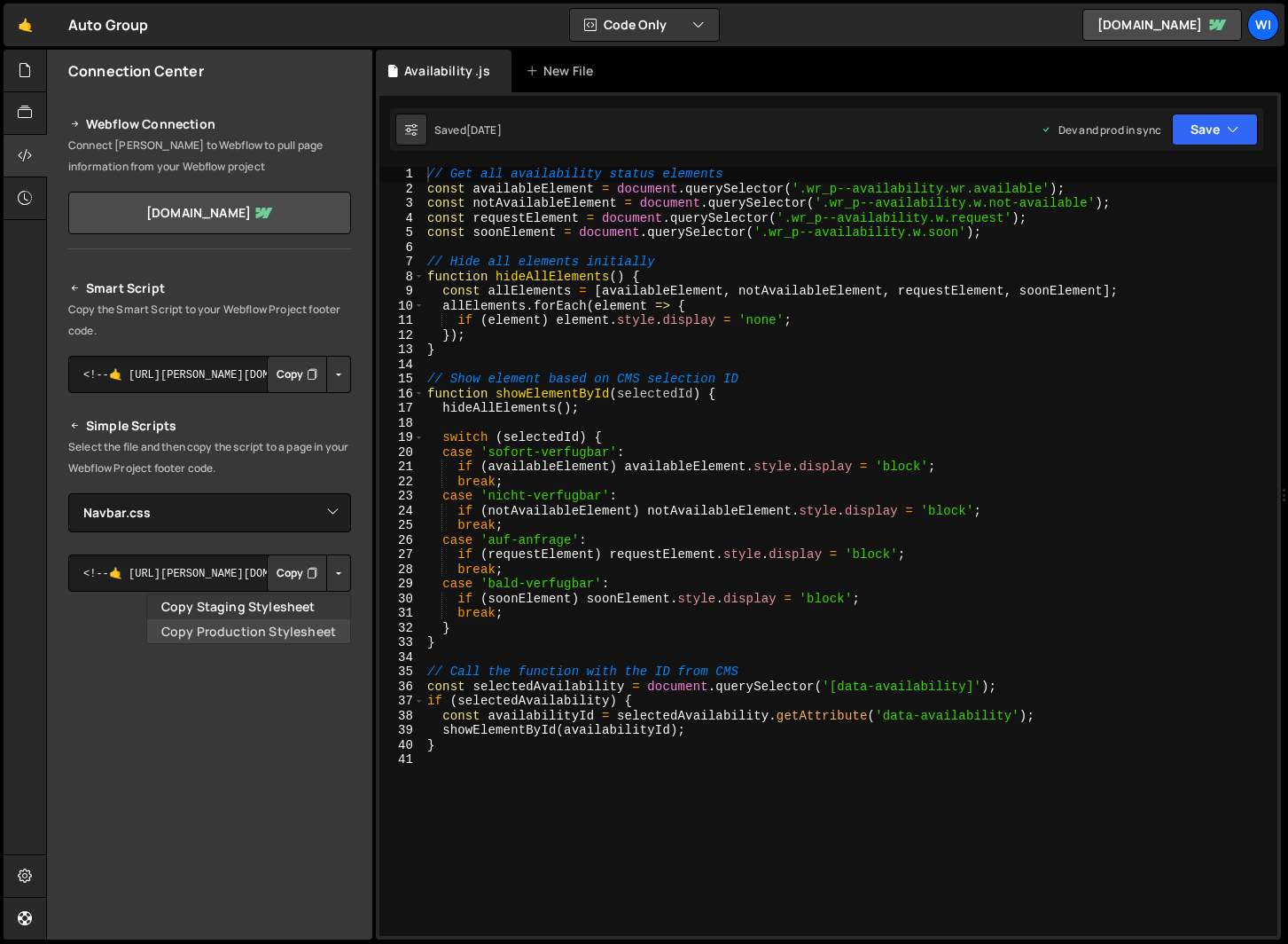
click at [292, 629] on link "Copy Production Stylesheet" at bounding box center [248, 631] width 203 height 25
click at [22, 118] on icon at bounding box center [25, 113] width 14 height 20
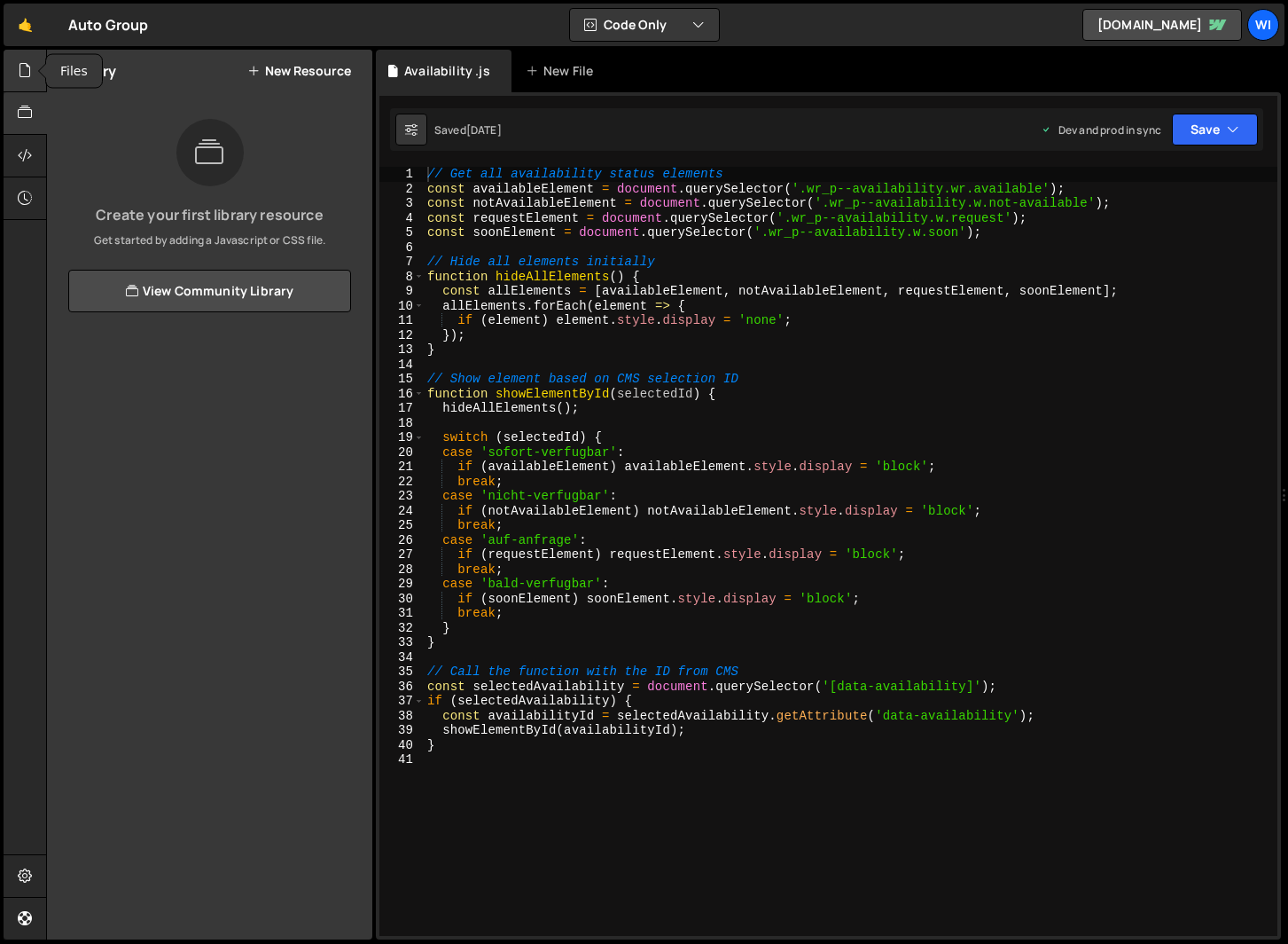
click at [33, 79] on div at bounding box center [26, 71] width 44 height 43
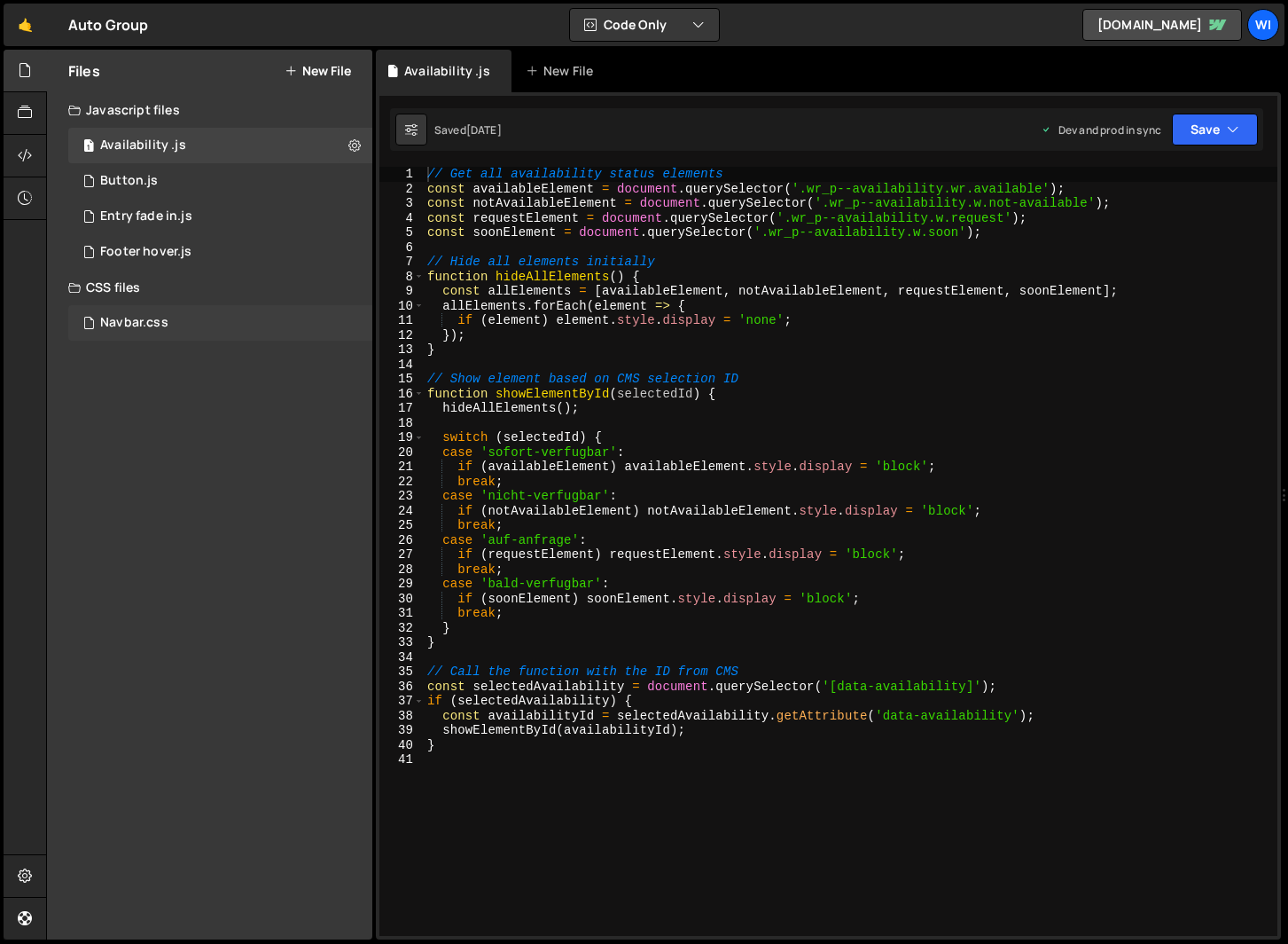
click at [188, 321] on div "Navbar.css 0" at bounding box center [220, 323] width 305 height 36
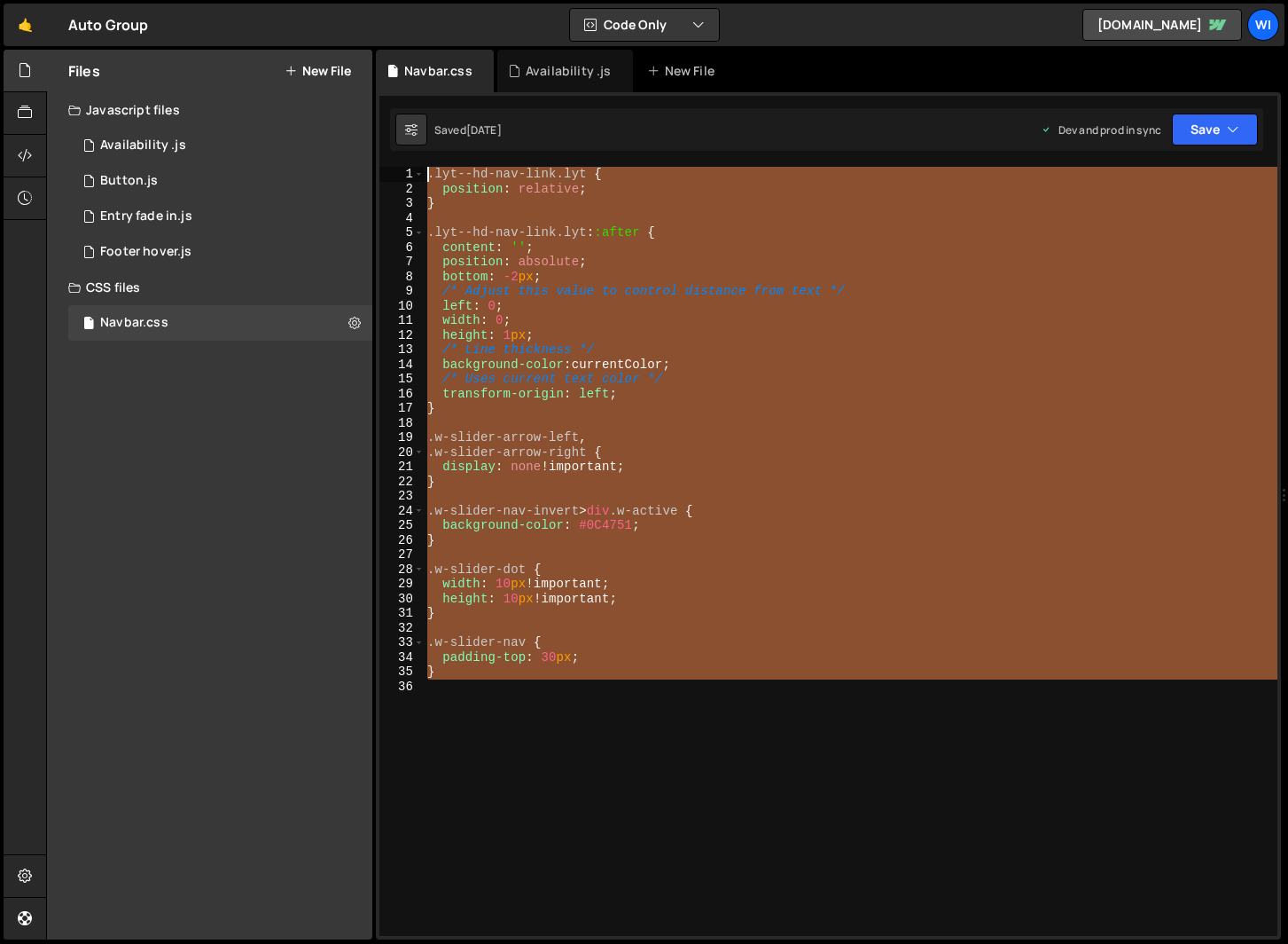
drag, startPoint x: 514, startPoint y: 718, endPoint x: 391, endPoint y: 140, distance: 590.9
click at [392, 140] on div "Debug Explain Copy Navbar.css Availability .js New File Saved 7 months ago Dev …" at bounding box center [828, 494] width 905 height 890
type textarea ".lyt--hd-nav-link.lyt { position: relative;"
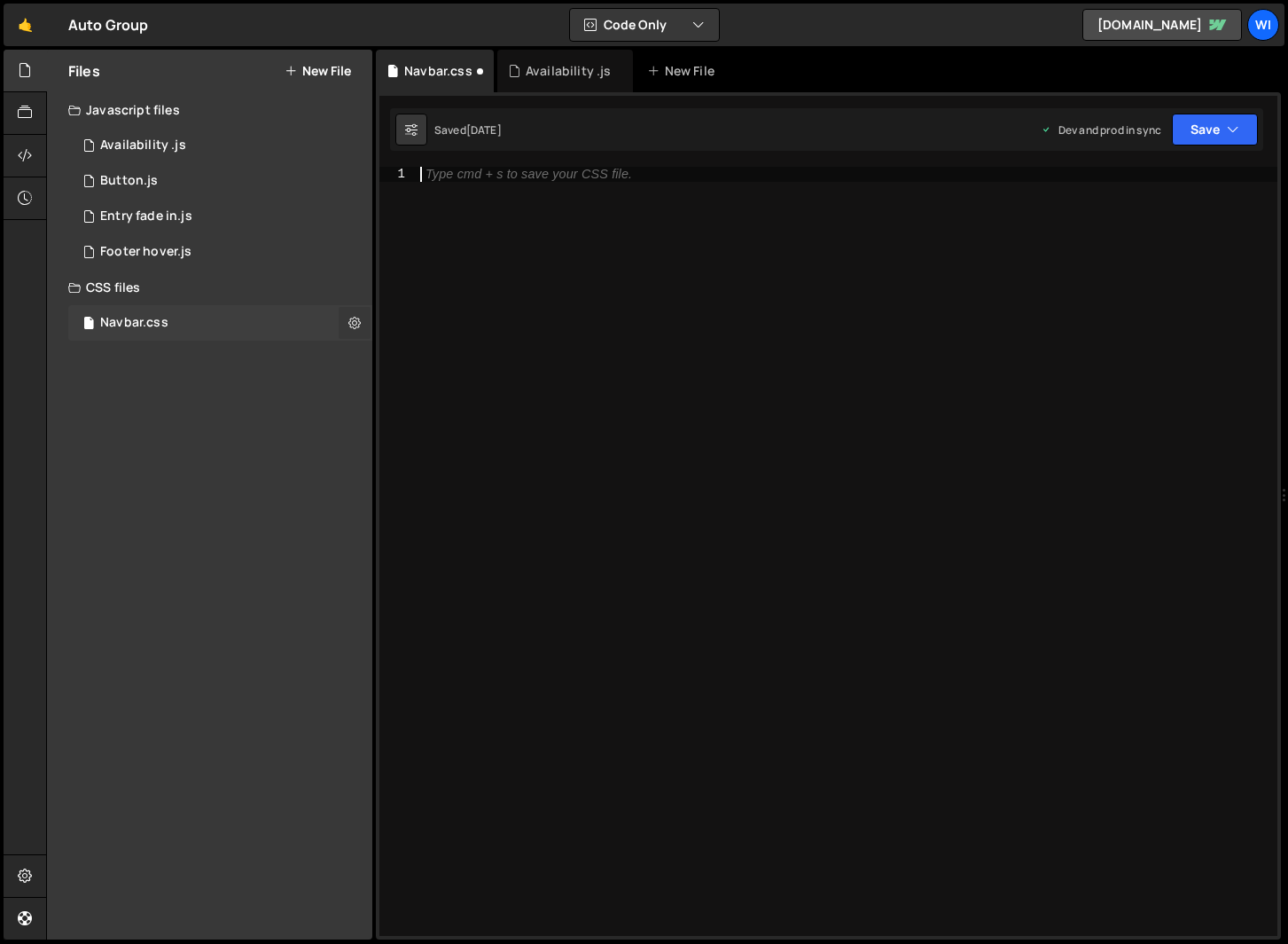
click at [350, 325] on icon at bounding box center [354, 322] width 12 height 17
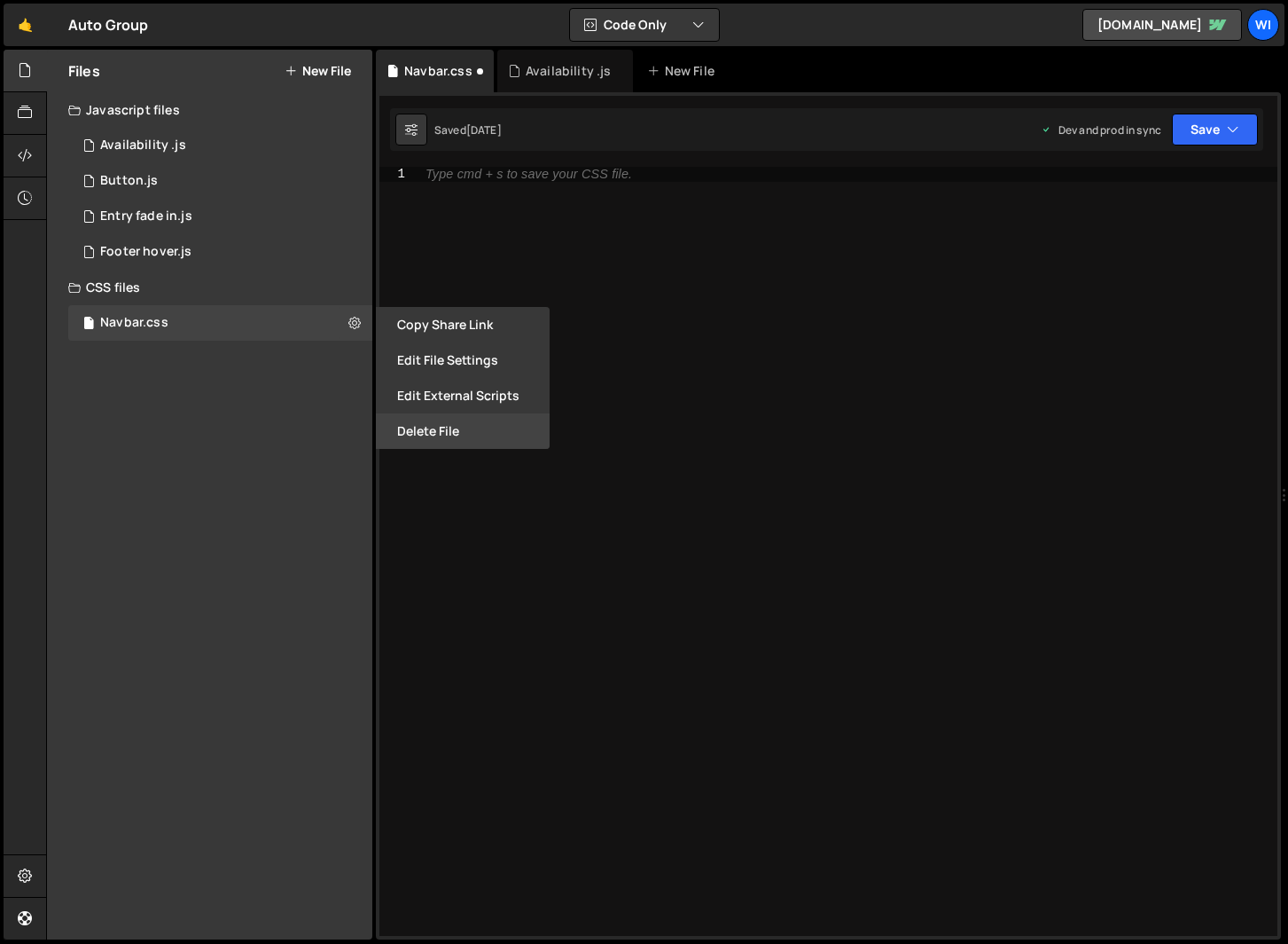
click at [442, 432] on button "Delete File" at bounding box center [462, 432] width 174 height 36
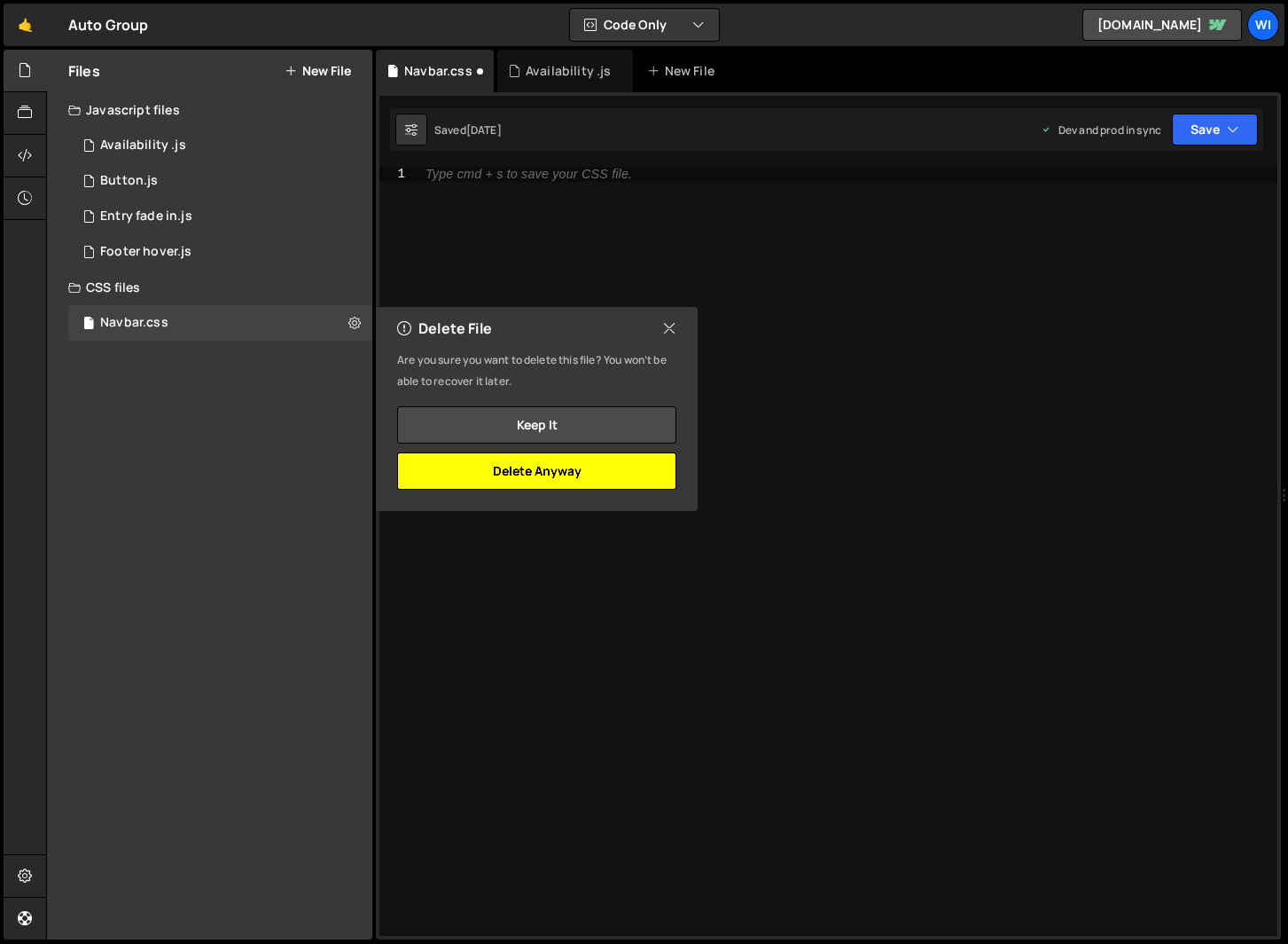
click at [516, 468] on button "Delete Anyway" at bounding box center [537, 471] width 280 height 37
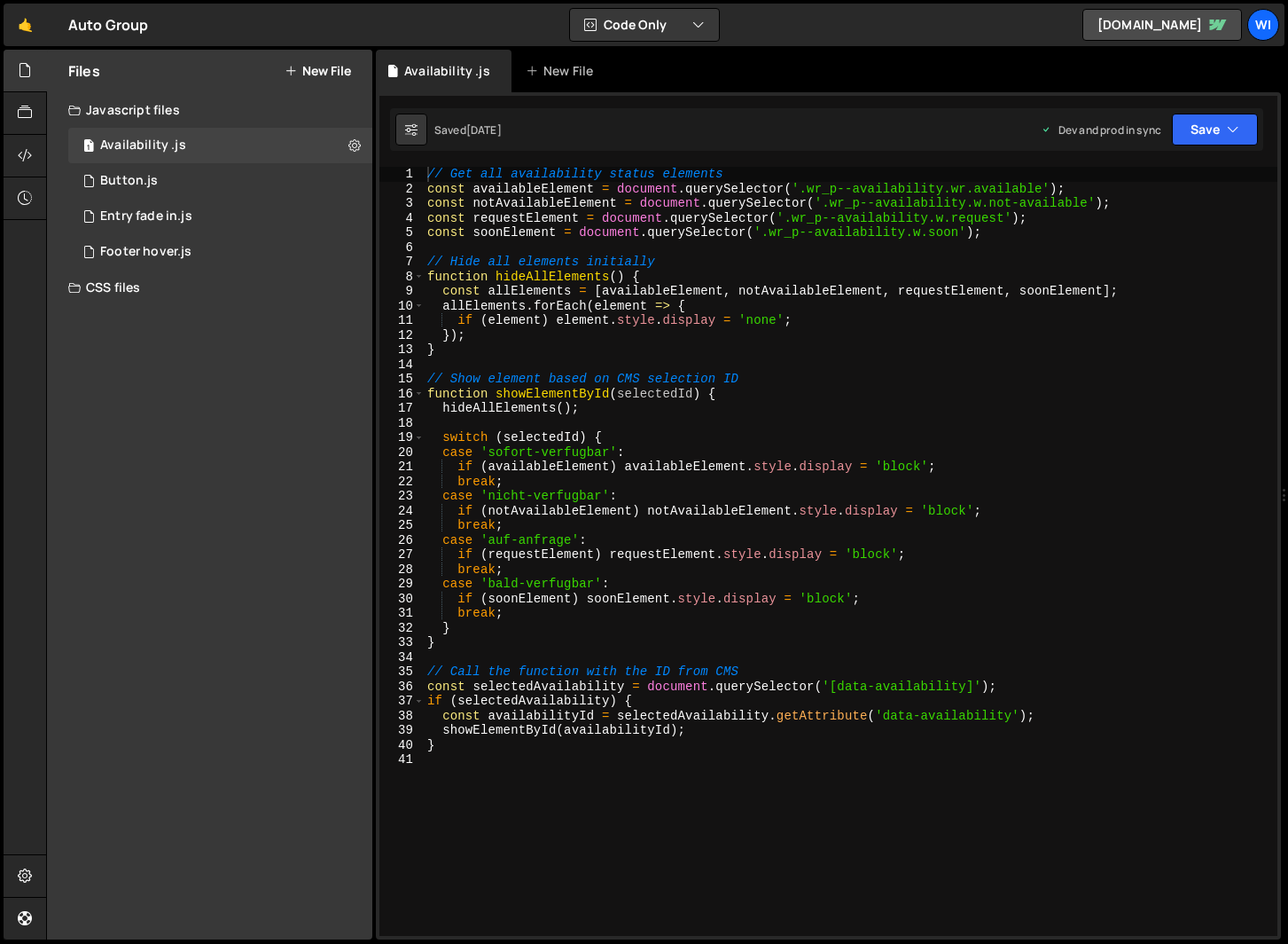
click at [161, 280] on div "CSS files" at bounding box center [210, 288] width 325 height 36
click at [146, 288] on div "CSS files" at bounding box center [210, 288] width 325 height 36
click at [321, 410] on div "Files New File Javascript files 1 Availability .js 0 1 Button.js 0 2 Entry fade…" at bounding box center [210, 494] width 325 height 889
click at [1198, 138] on button "Save" at bounding box center [1215, 130] width 86 height 32
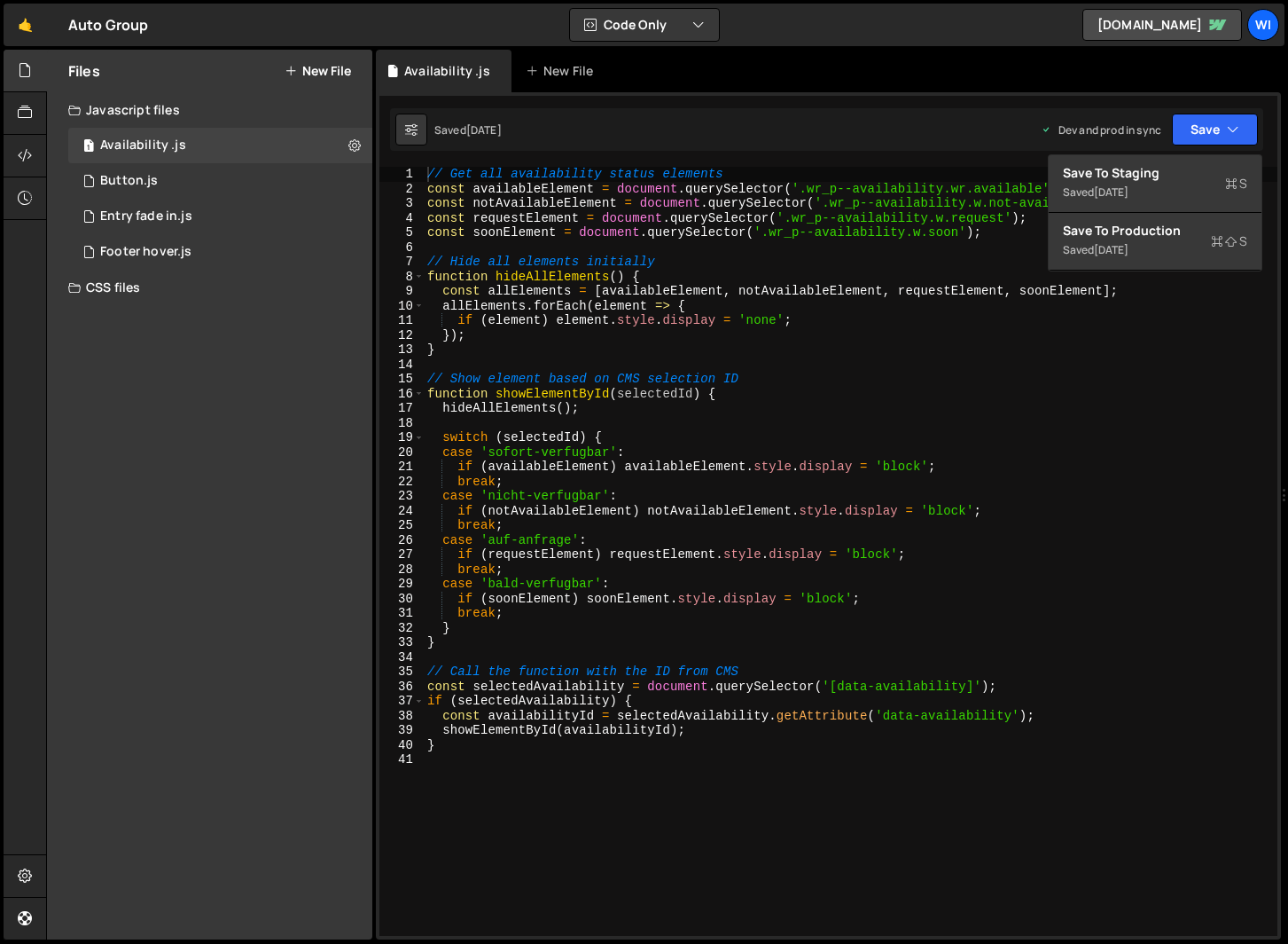
click at [669, 92] on div "1 Type cmd + s to save your Javascript file. הההההההההההההההההההההההההההההההההה…" at bounding box center [828, 515] width 905 height 847
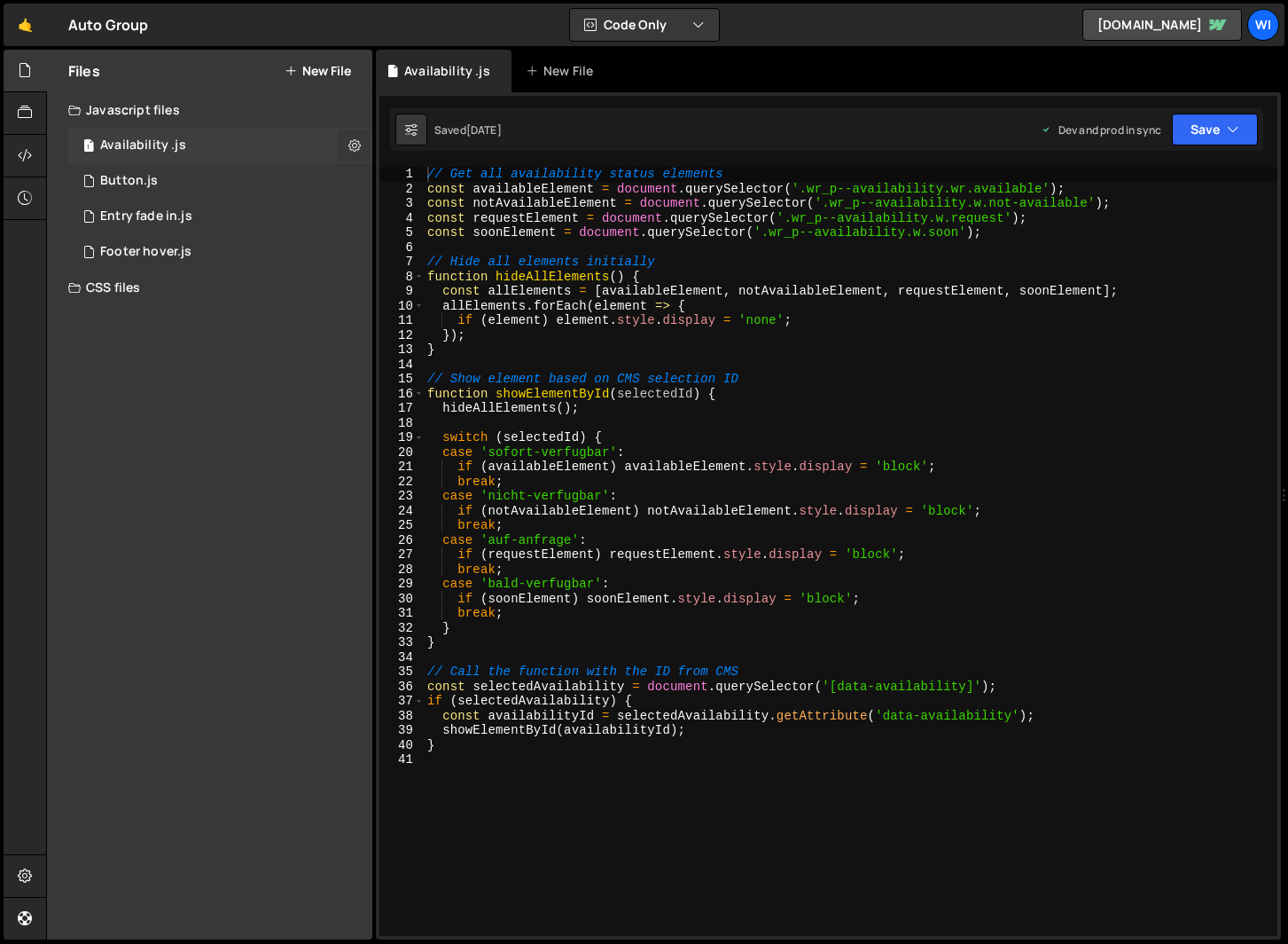
click at [359, 146] on icon at bounding box center [354, 145] width 12 height 17
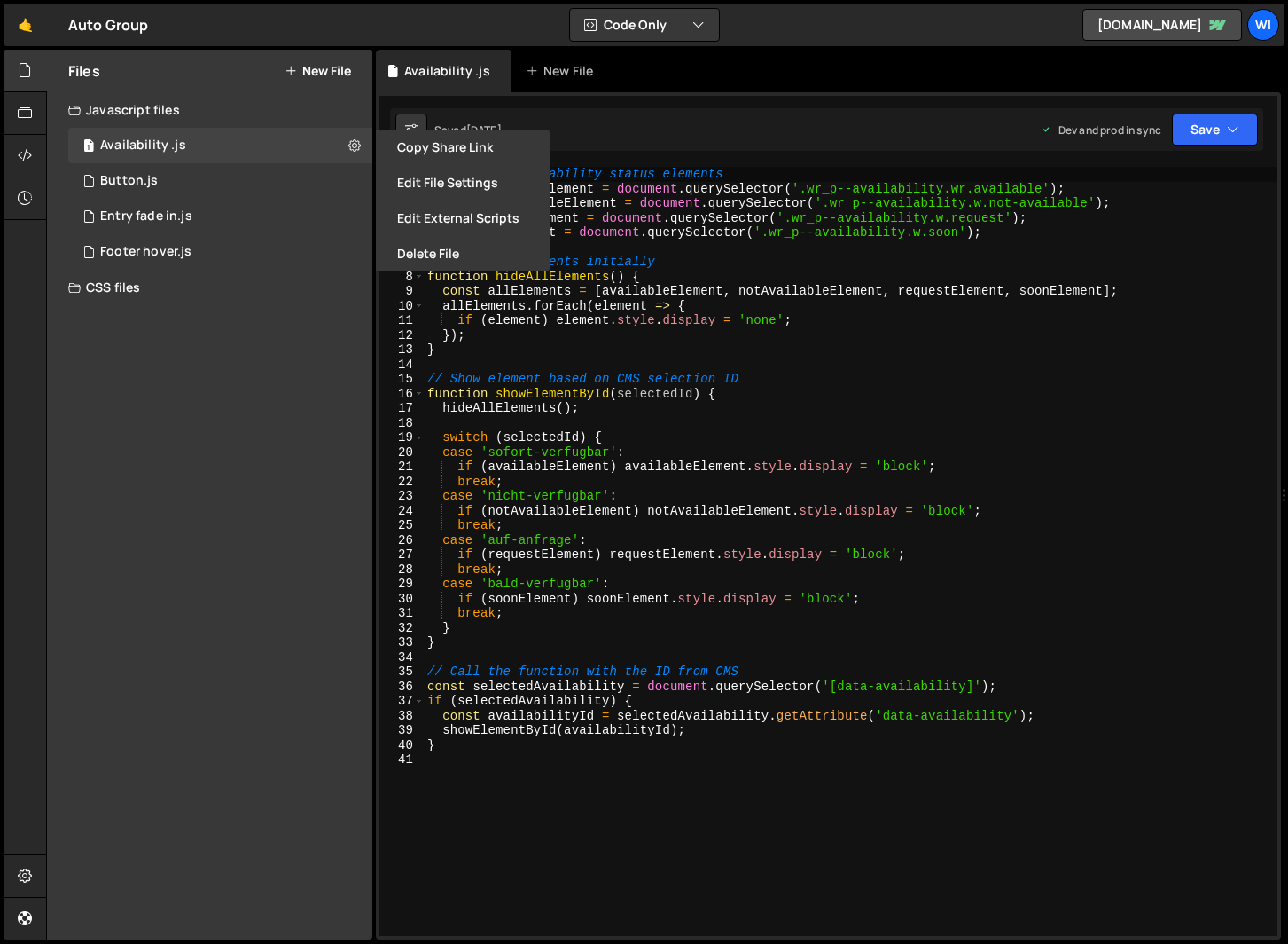
click at [693, 271] on div "// Get all availability status elements const availableElement = document . que…" at bounding box center [850, 565] width 854 height 798
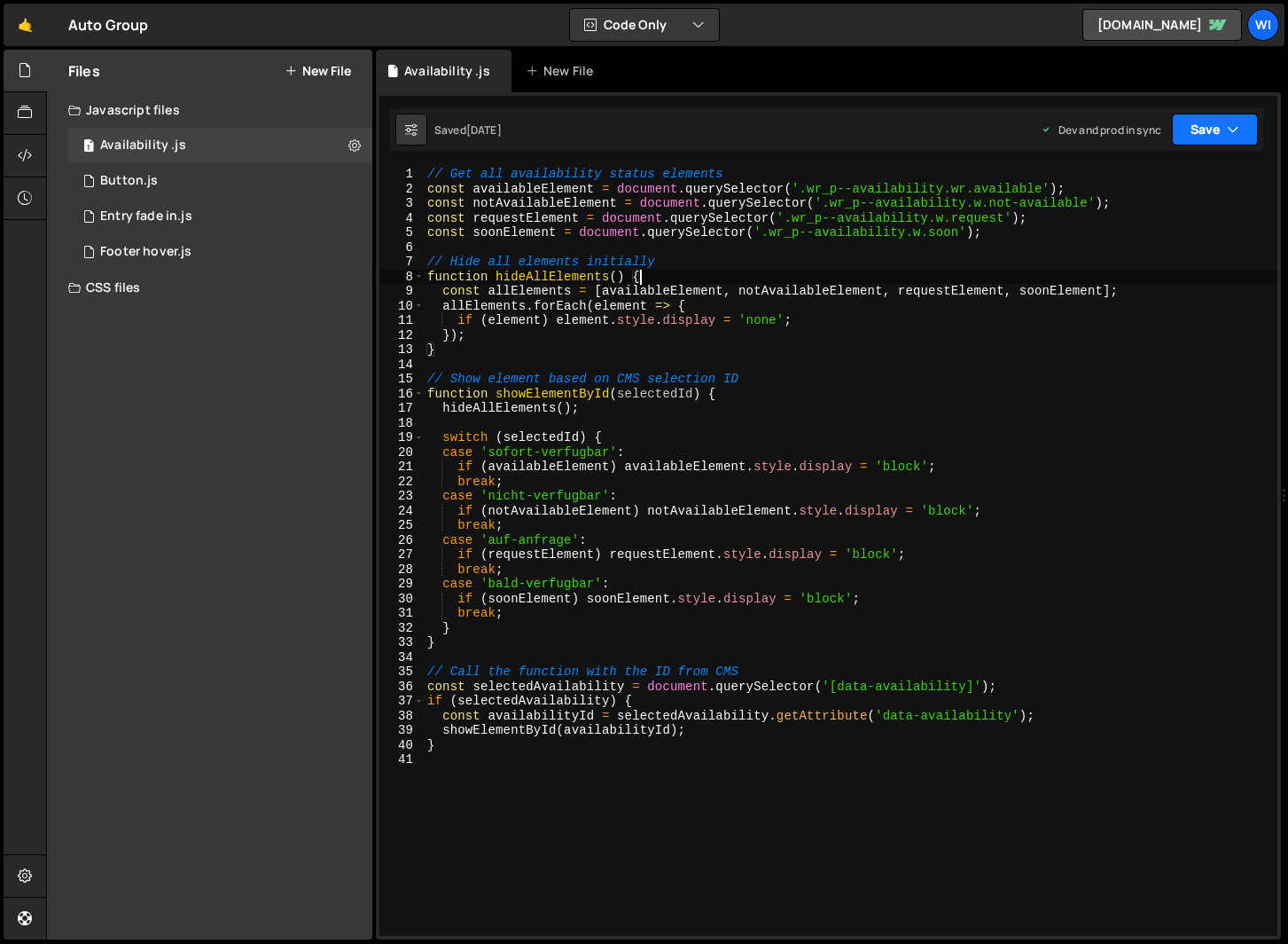
click at [1240, 120] on button "Save" at bounding box center [1215, 130] width 86 height 32
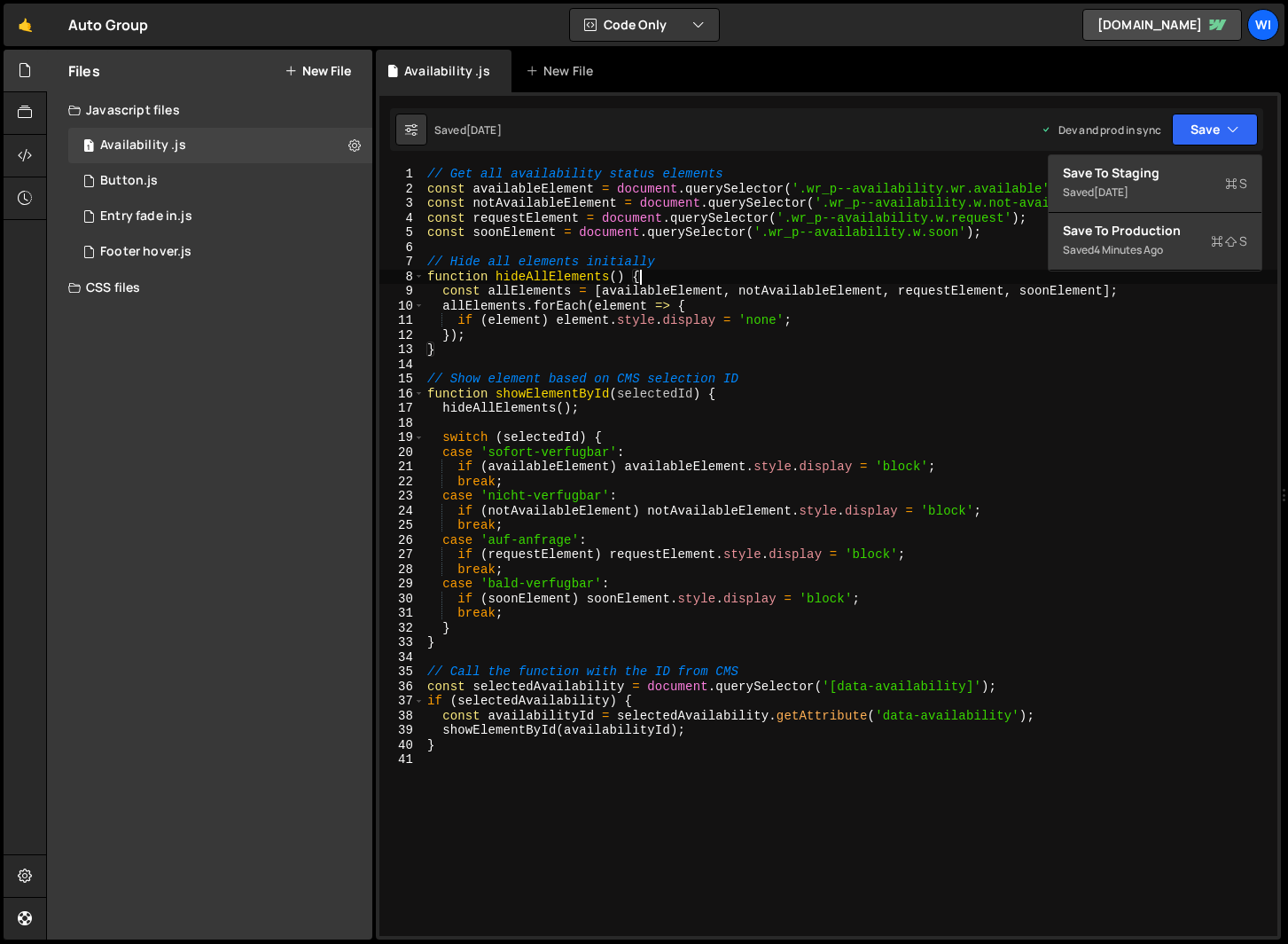
click at [933, 282] on div "// Get all availability status elements const availableElement = document . que…" at bounding box center [850, 565] width 854 height 798
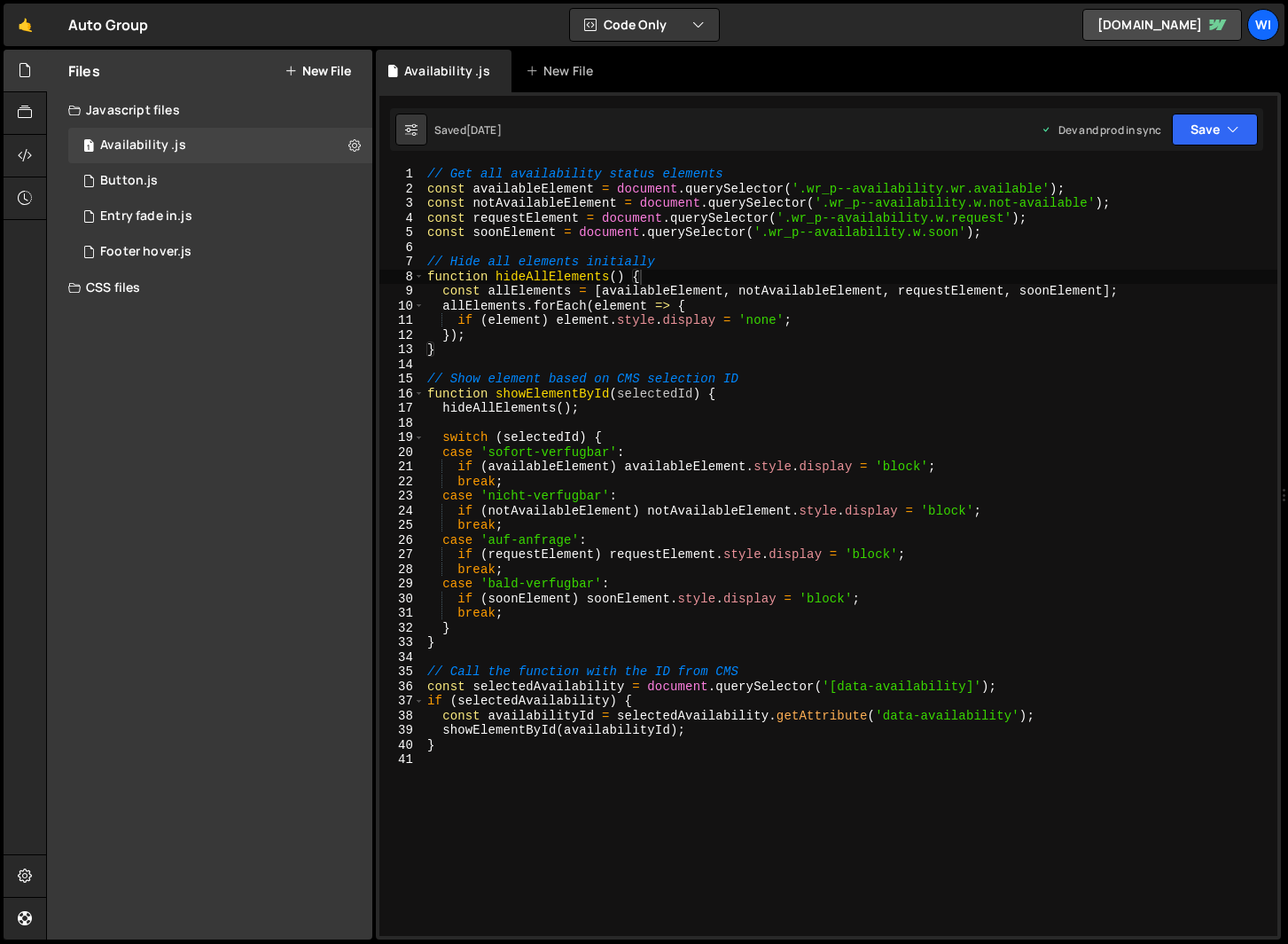
click at [1278, 30] on link "wi" at bounding box center [1263, 25] width 32 height 32
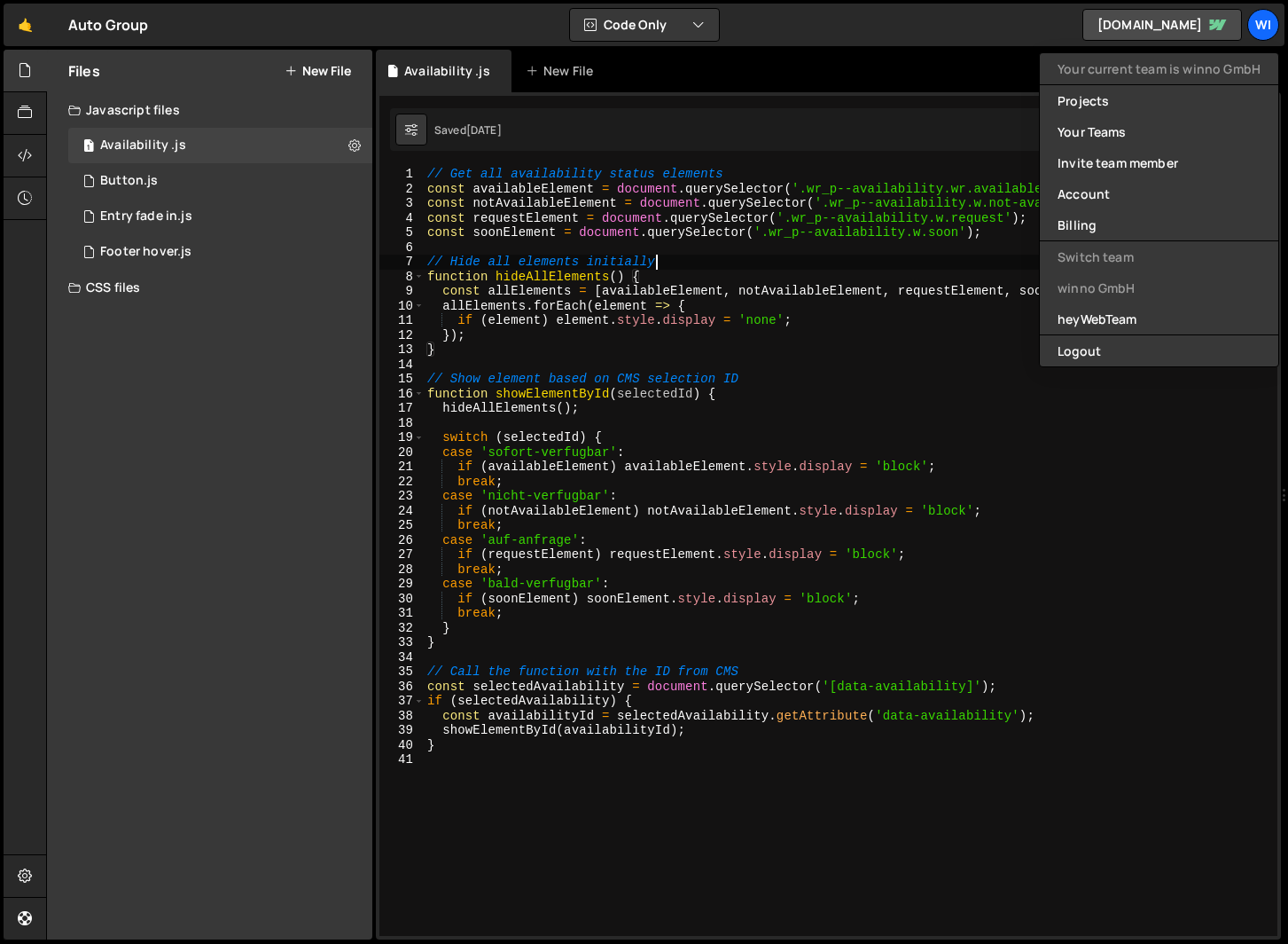
click at [684, 256] on div "// Get all availability status elements const availableElement = document . que…" at bounding box center [850, 565] width 854 height 798
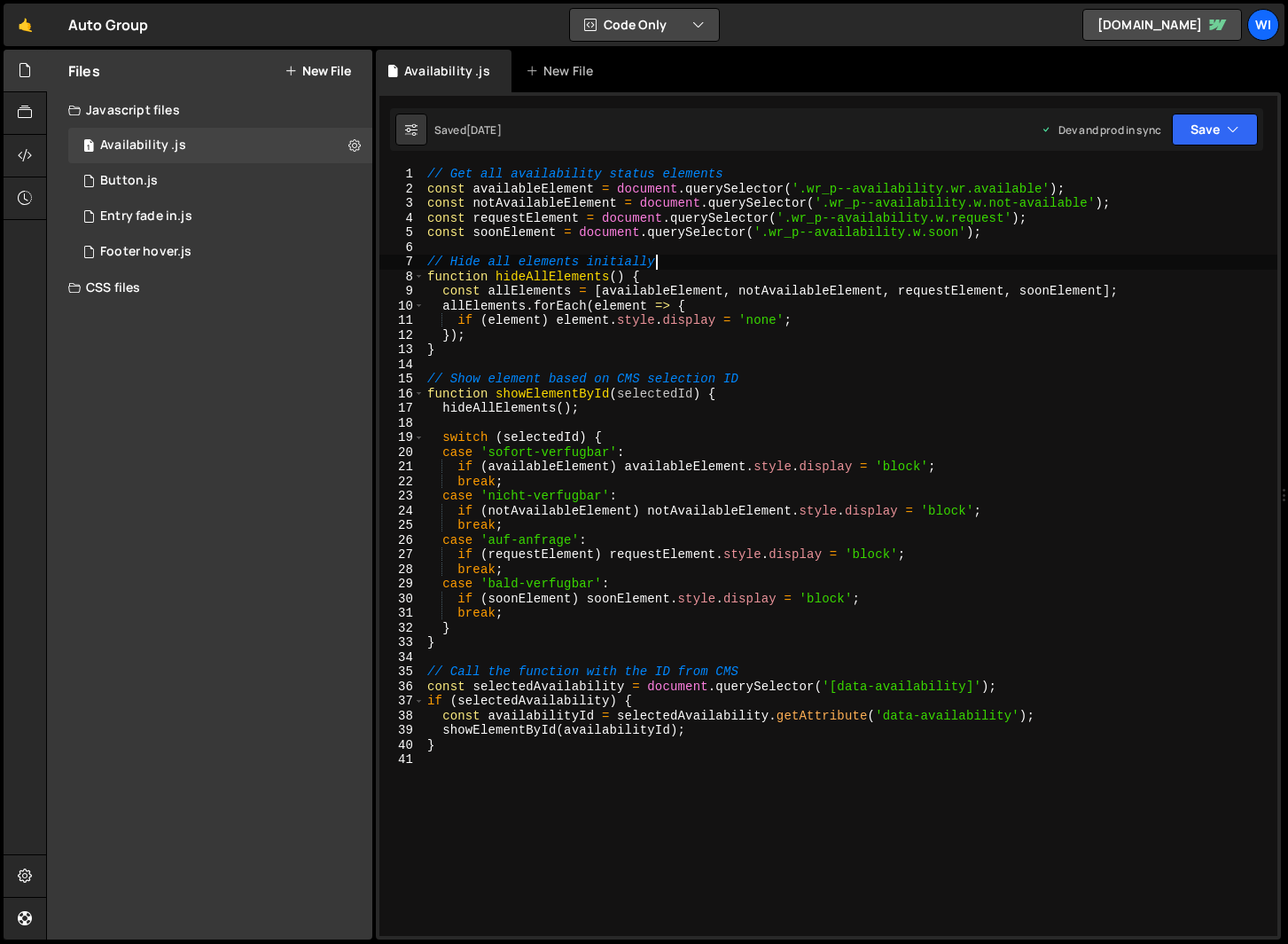
click at [671, 24] on button "Code Only" at bounding box center [644, 25] width 149 height 32
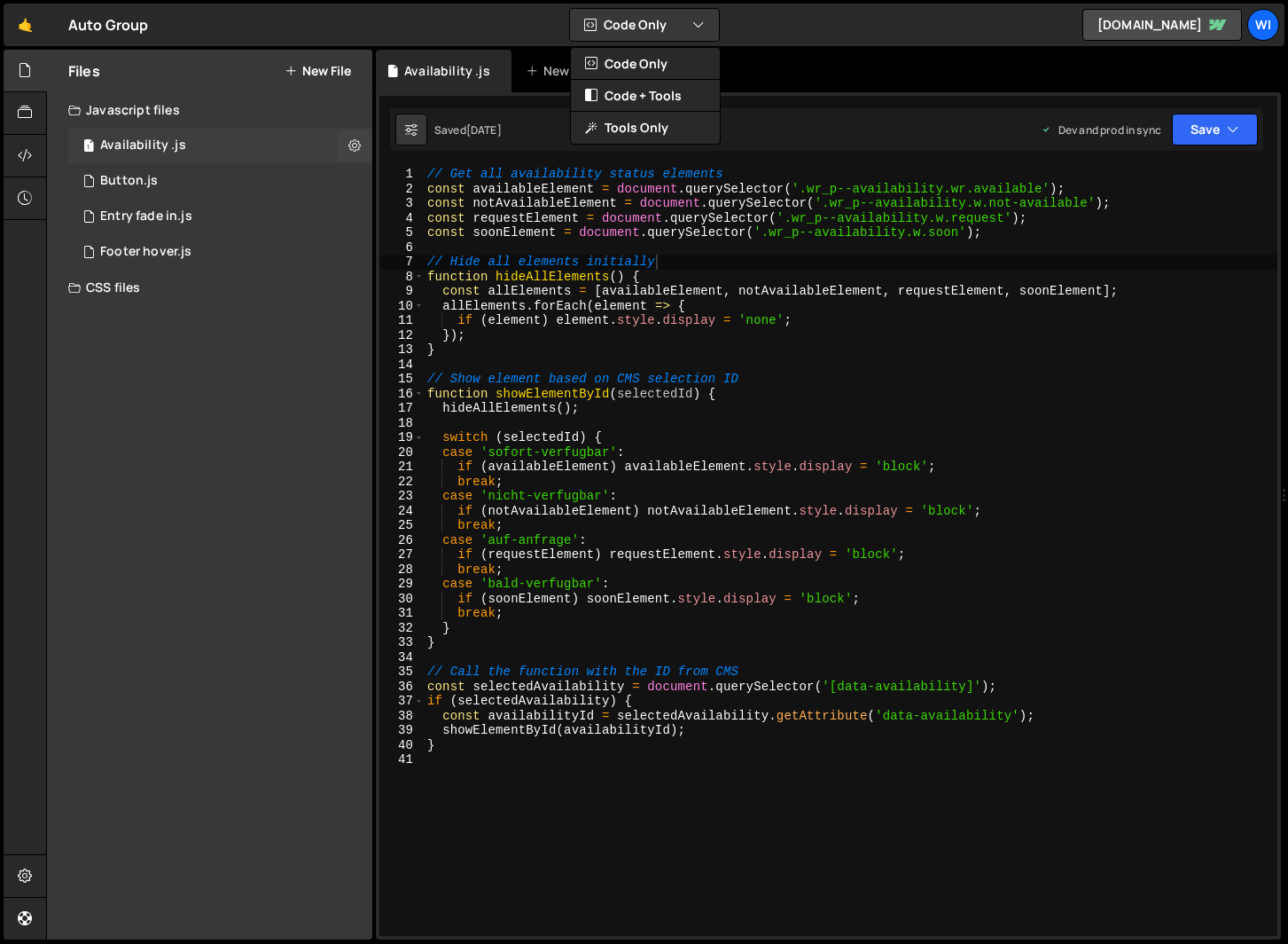
click at [292, 152] on div "1 Availability .js 0" at bounding box center [220, 146] width 305 height 36
click at [351, 138] on icon at bounding box center [354, 145] width 12 height 17
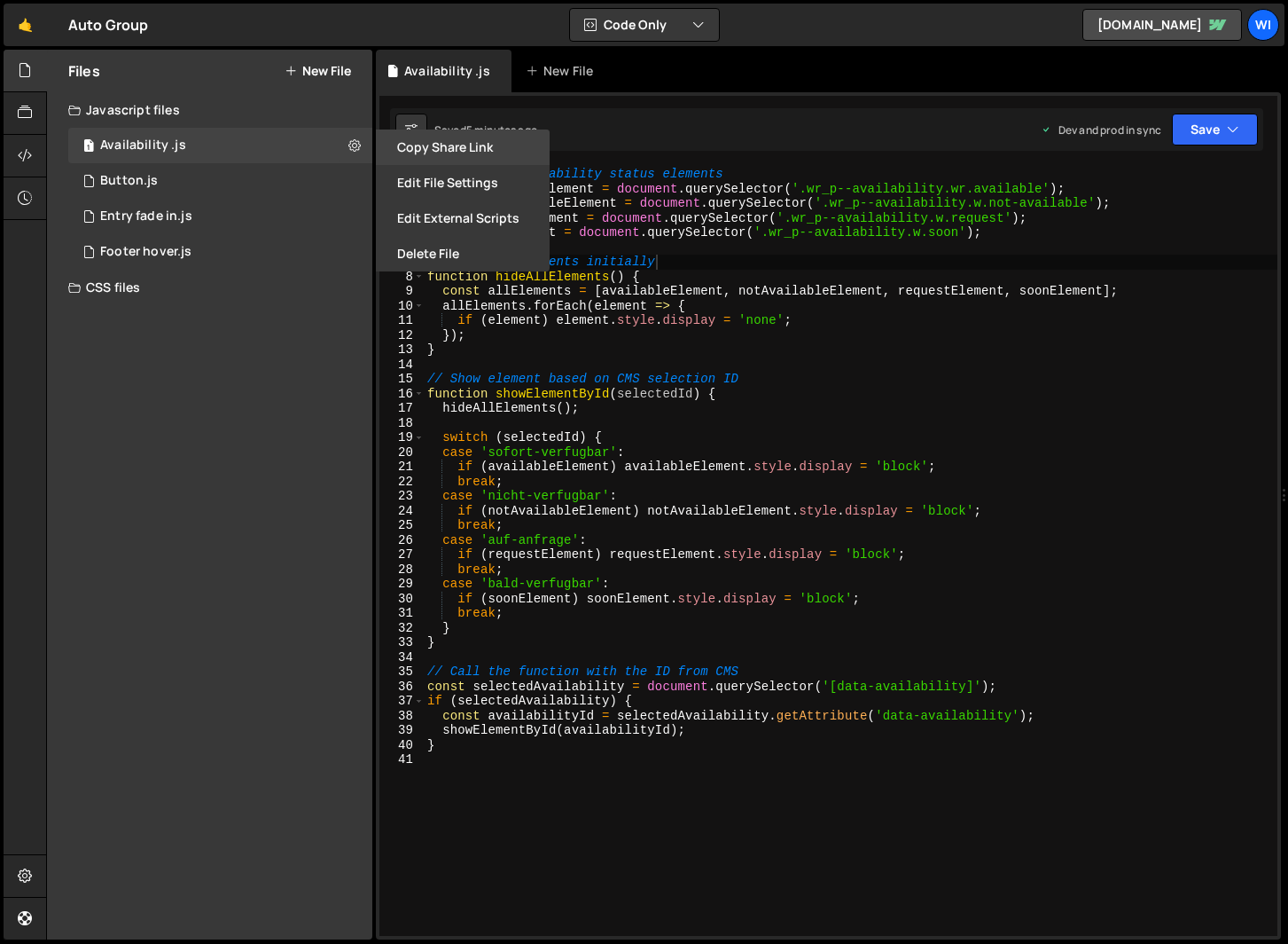
click at [494, 149] on button "Copy share link" at bounding box center [462, 148] width 174 height 36
click at [617, 401] on div "// Get all availability status elements const availableElement = document . que…" at bounding box center [850, 565] width 854 height 798
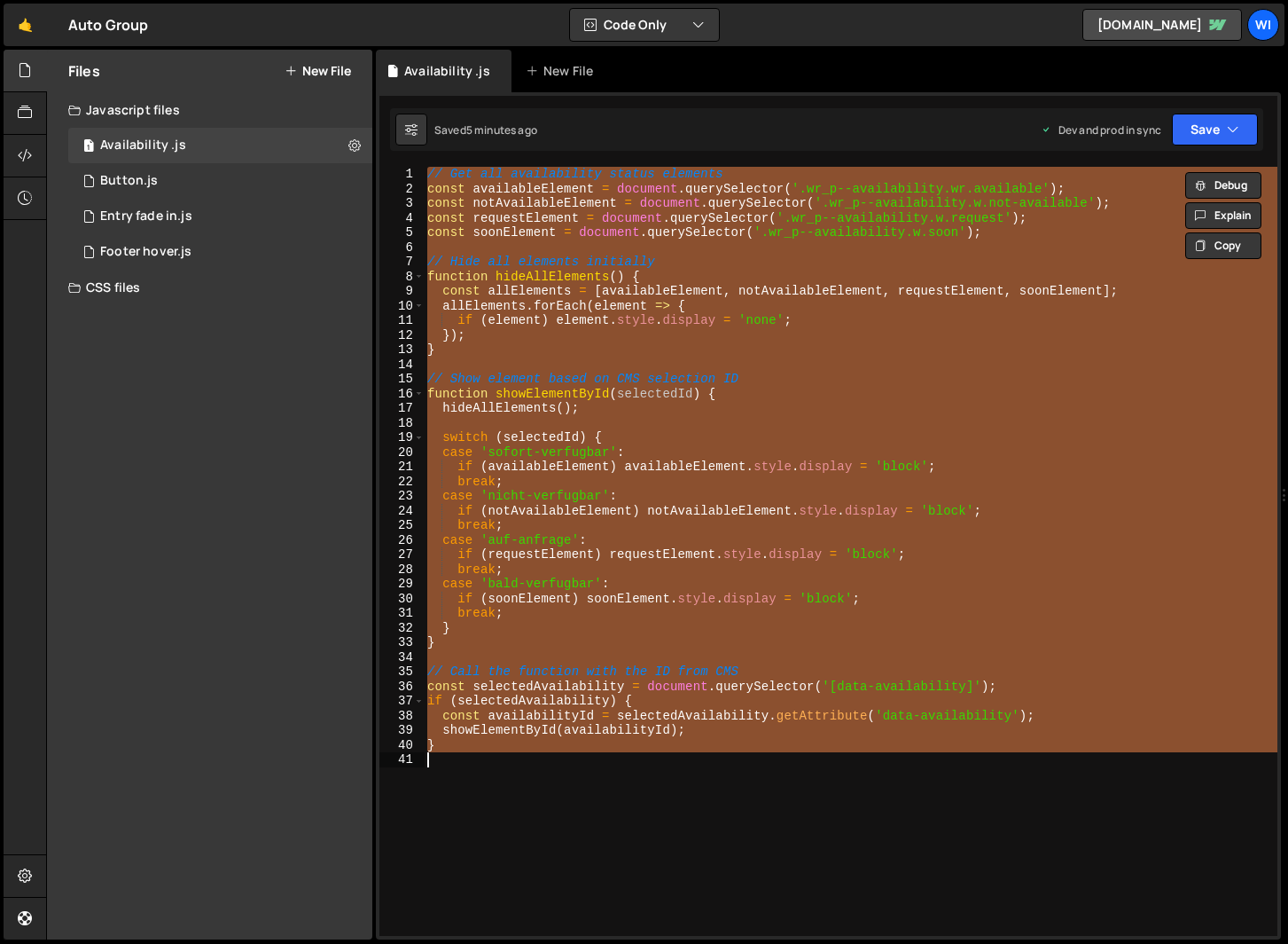
click at [810, 281] on div "// Get all availability status elements const availableElement = document . que…" at bounding box center [850, 551] width 854 height 769
type textarea "function hideAllElements() {"
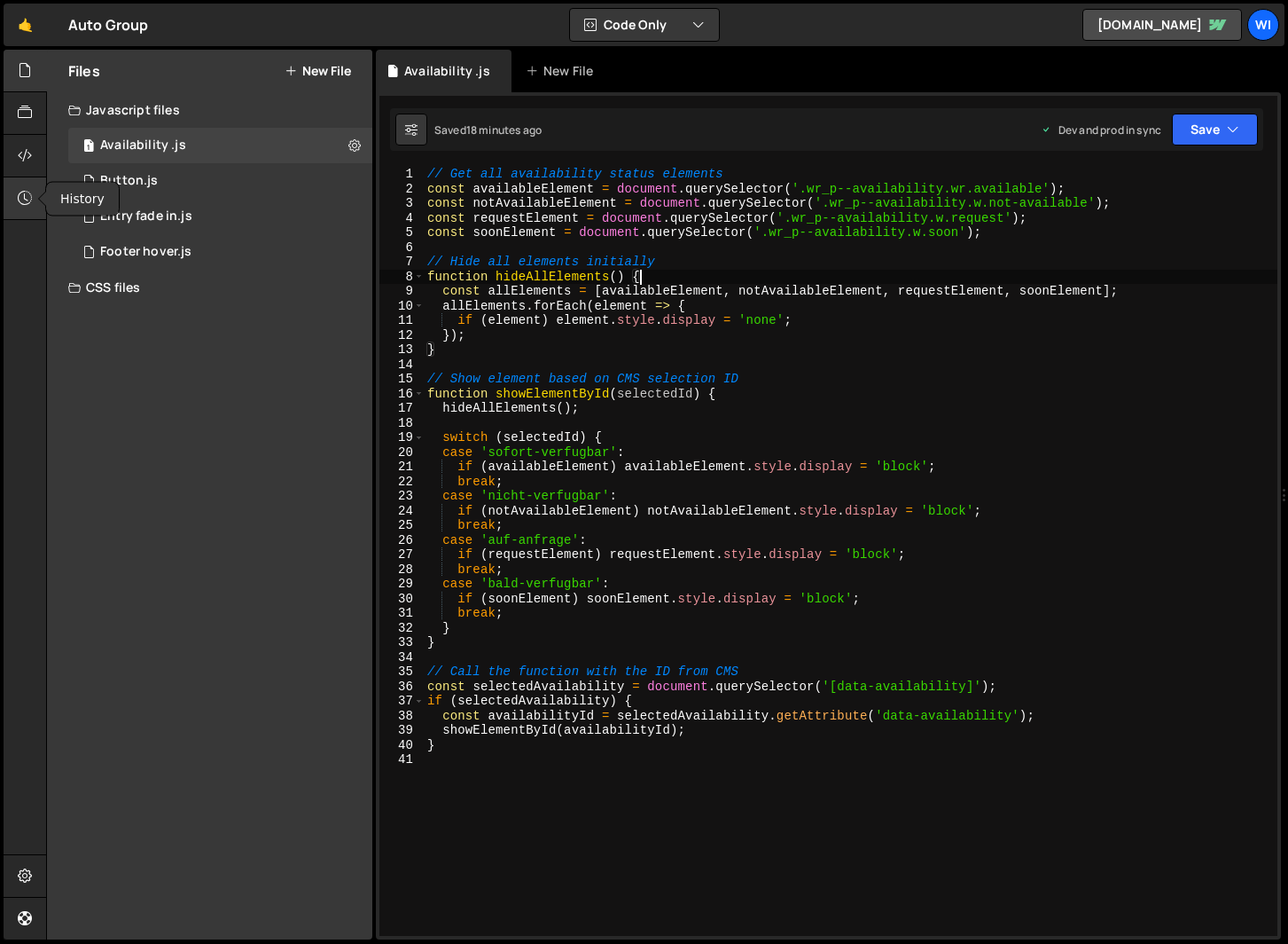
click at [30, 200] on icon at bounding box center [25, 198] width 14 height 20
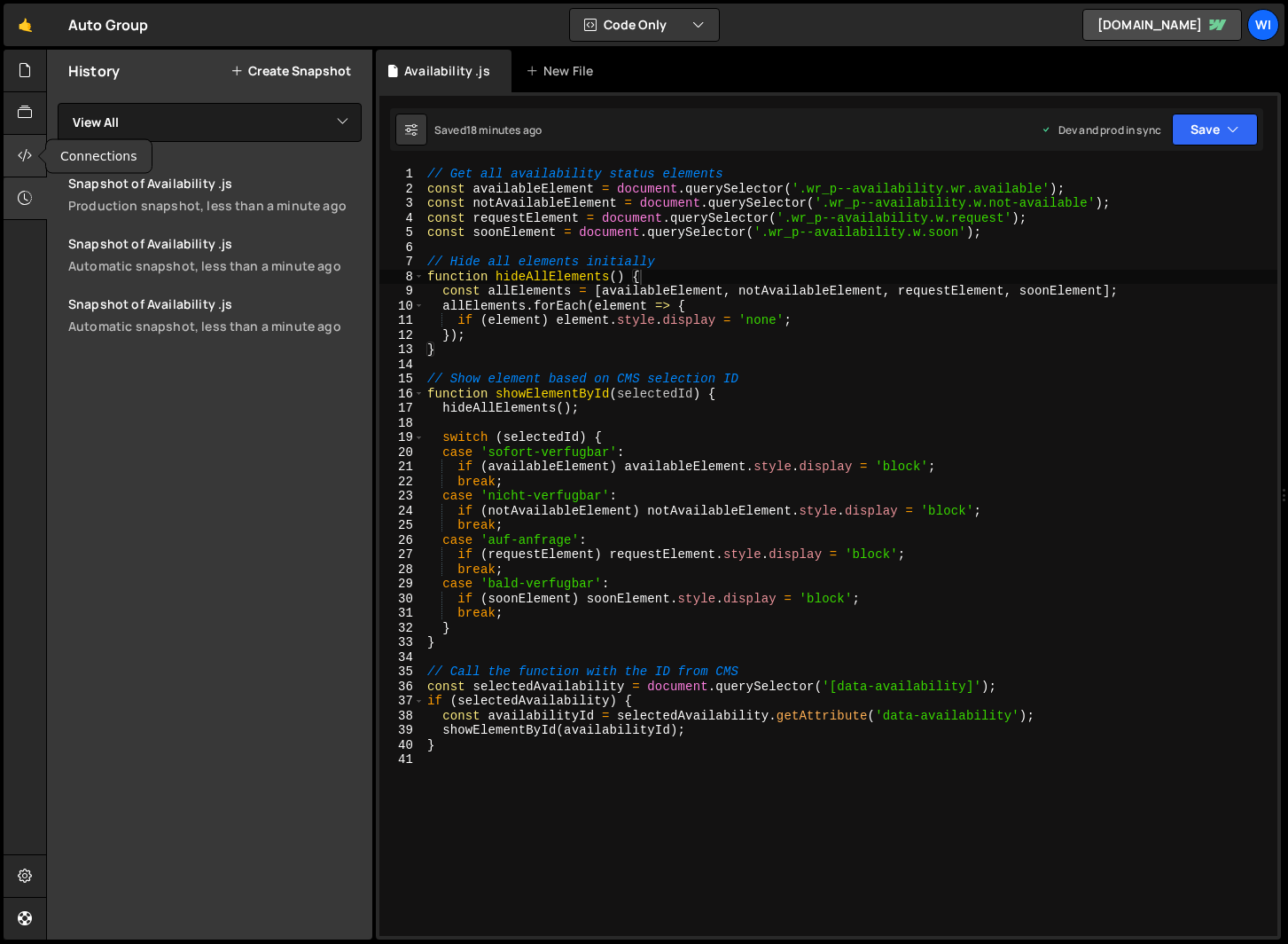
click at [27, 150] on icon at bounding box center [25, 156] width 14 height 20
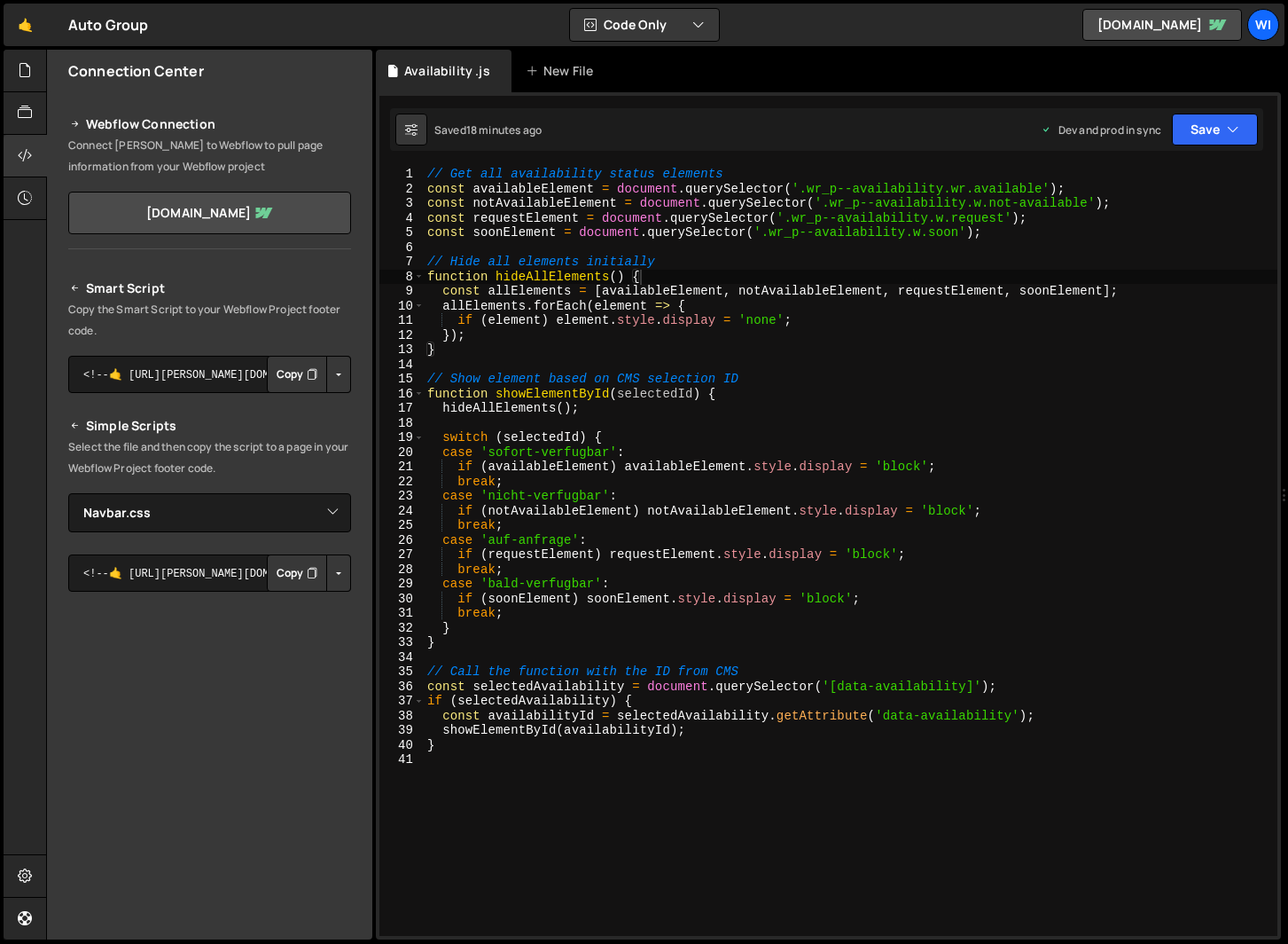
click at [337, 363] on button "Button group with nested dropdown" at bounding box center [338, 374] width 25 height 37
click at [293, 427] on link "Copy Production Script" at bounding box center [264, 433] width 174 height 25
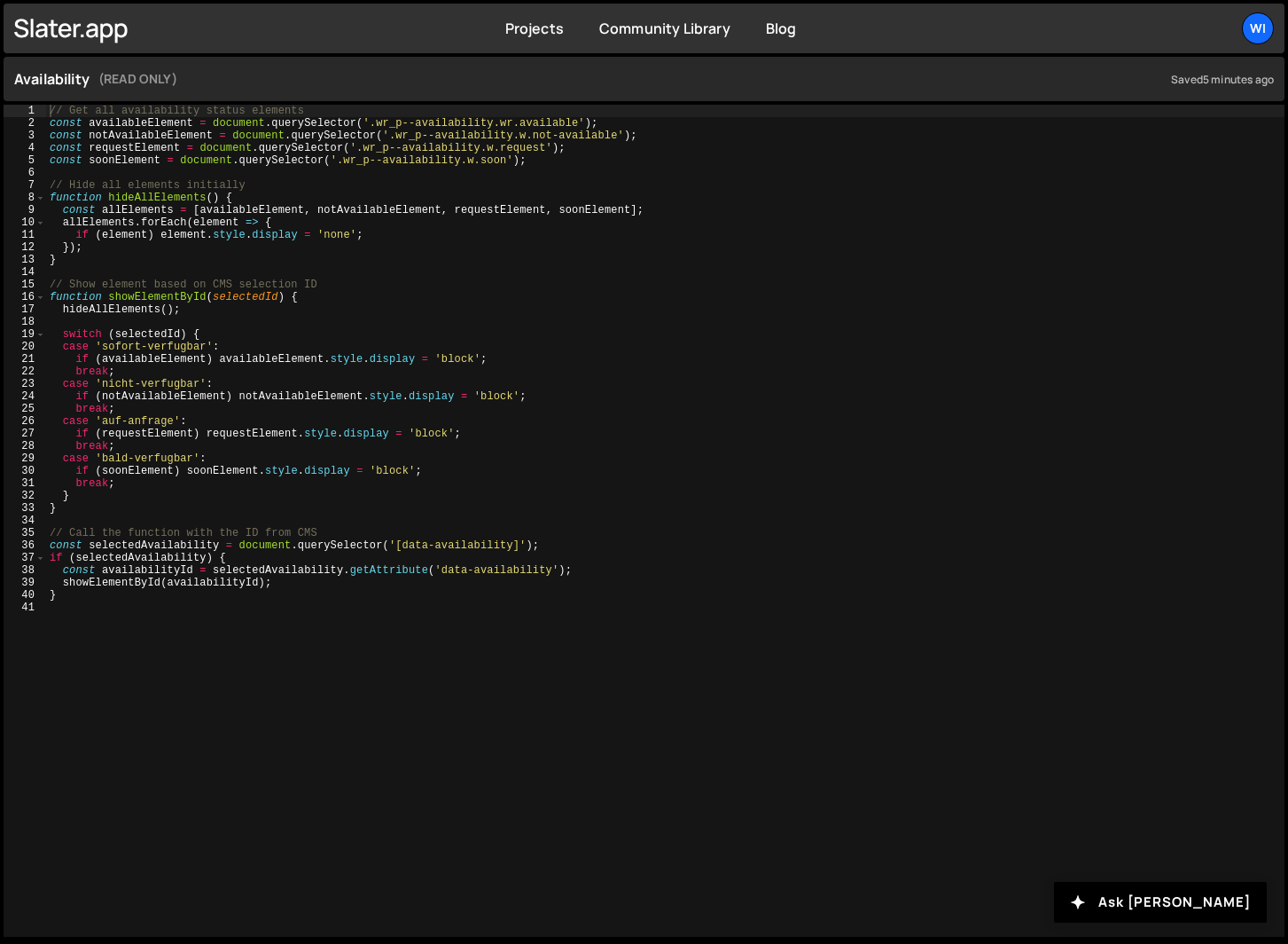
type textarea "function showElementById(selectedId) {"
click at [468, 297] on div "// Get all availability status elements const availableElement = document . que…" at bounding box center [665, 533] width 1238 height 857
